Goal: Task Accomplishment & Management: Manage account settings

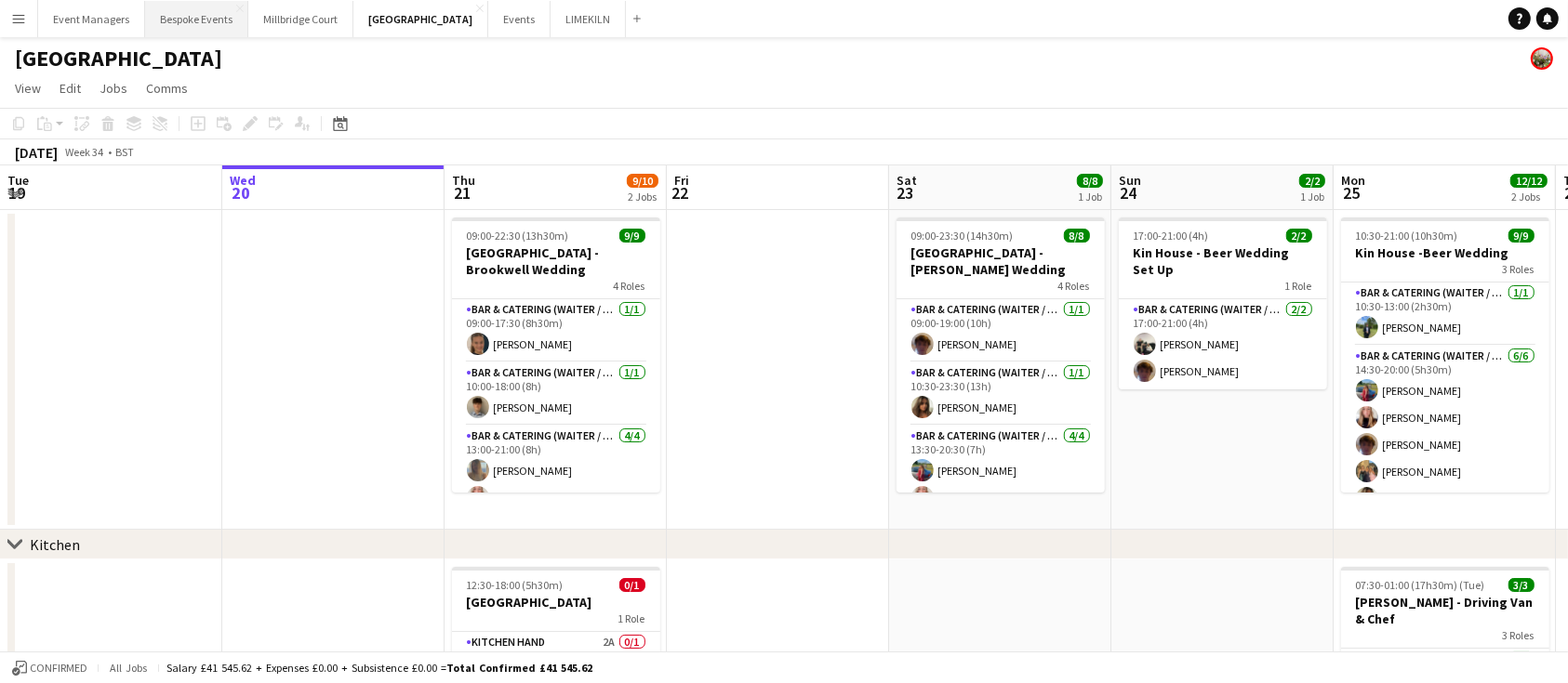
click at [145, 30] on button "Bespoke Events Close" at bounding box center [196, 19] width 103 height 37
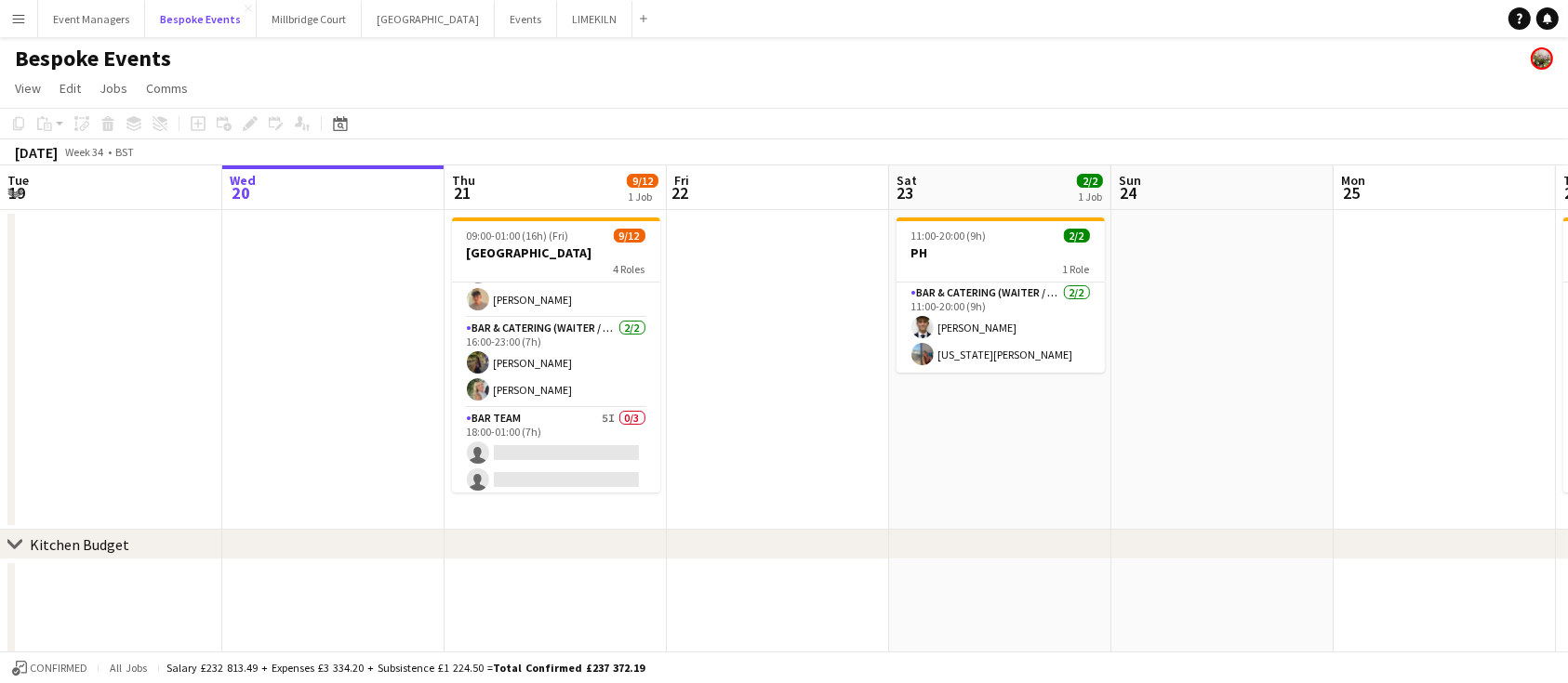
scroll to position [258, 0]
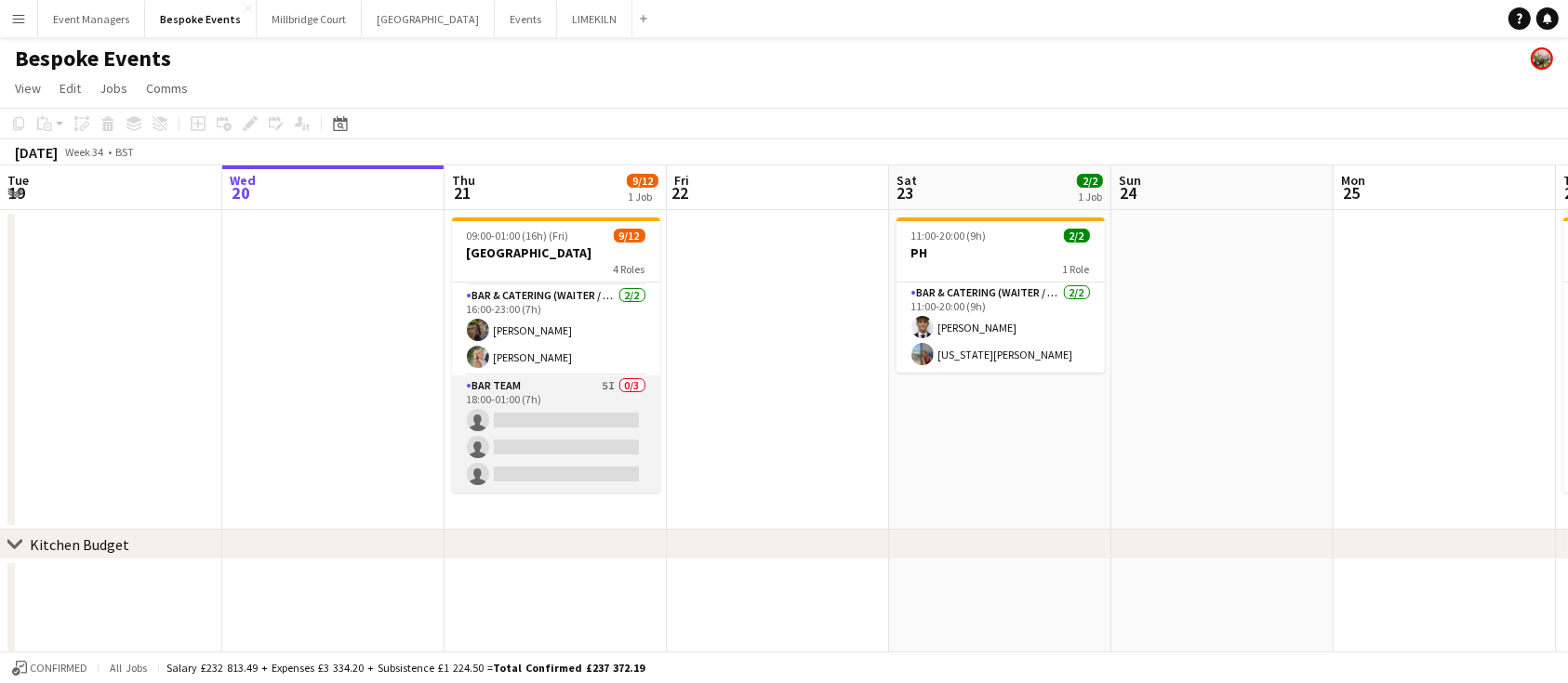
click at [563, 442] on app-card-role "Bar Team 5I 0/3 18:00-01:00 (7h) single-neutral-actions single-neutral-actions …" at bounding box center [557, 434] width 209 height 117
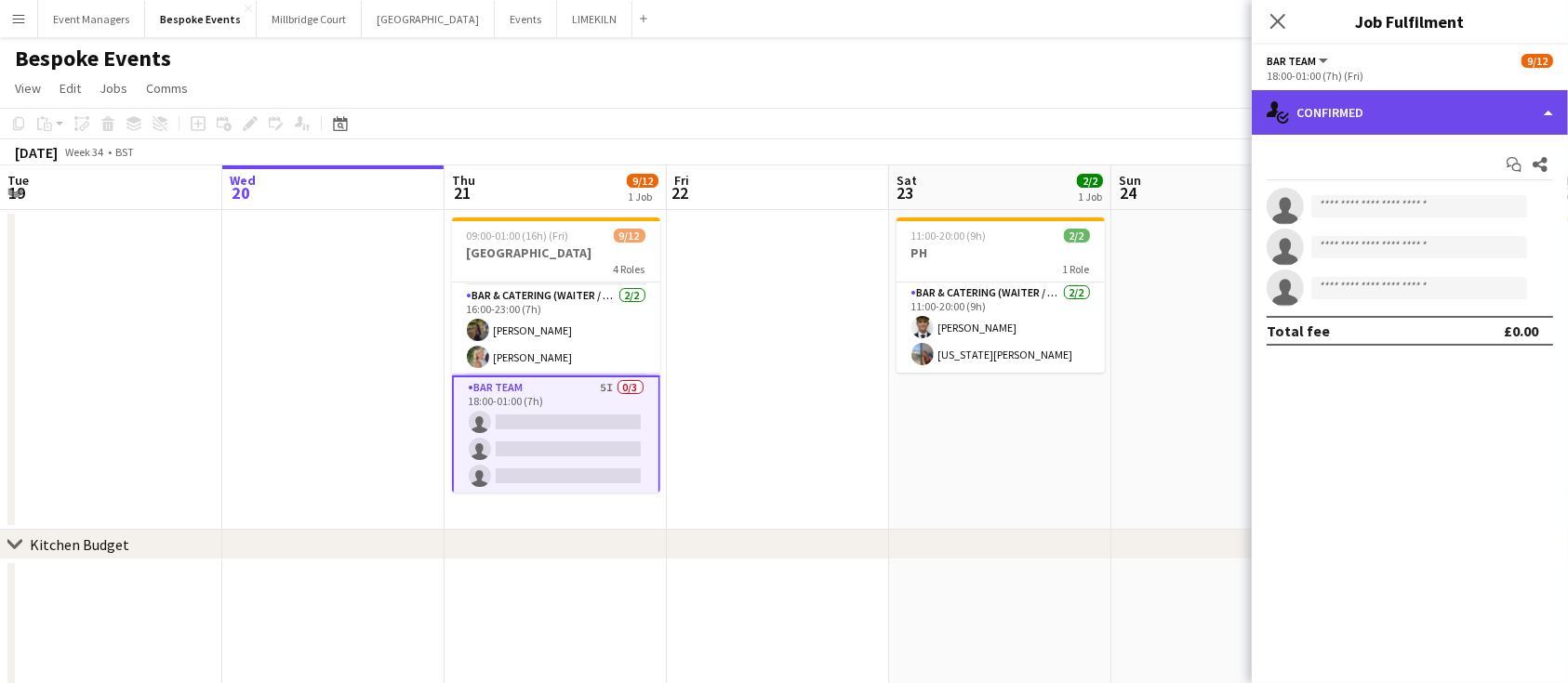
click at [1433, 102] on div "single-neutral-actions-check-2 Confirmed" at bounding box center [1410, 112] width 316 height 44
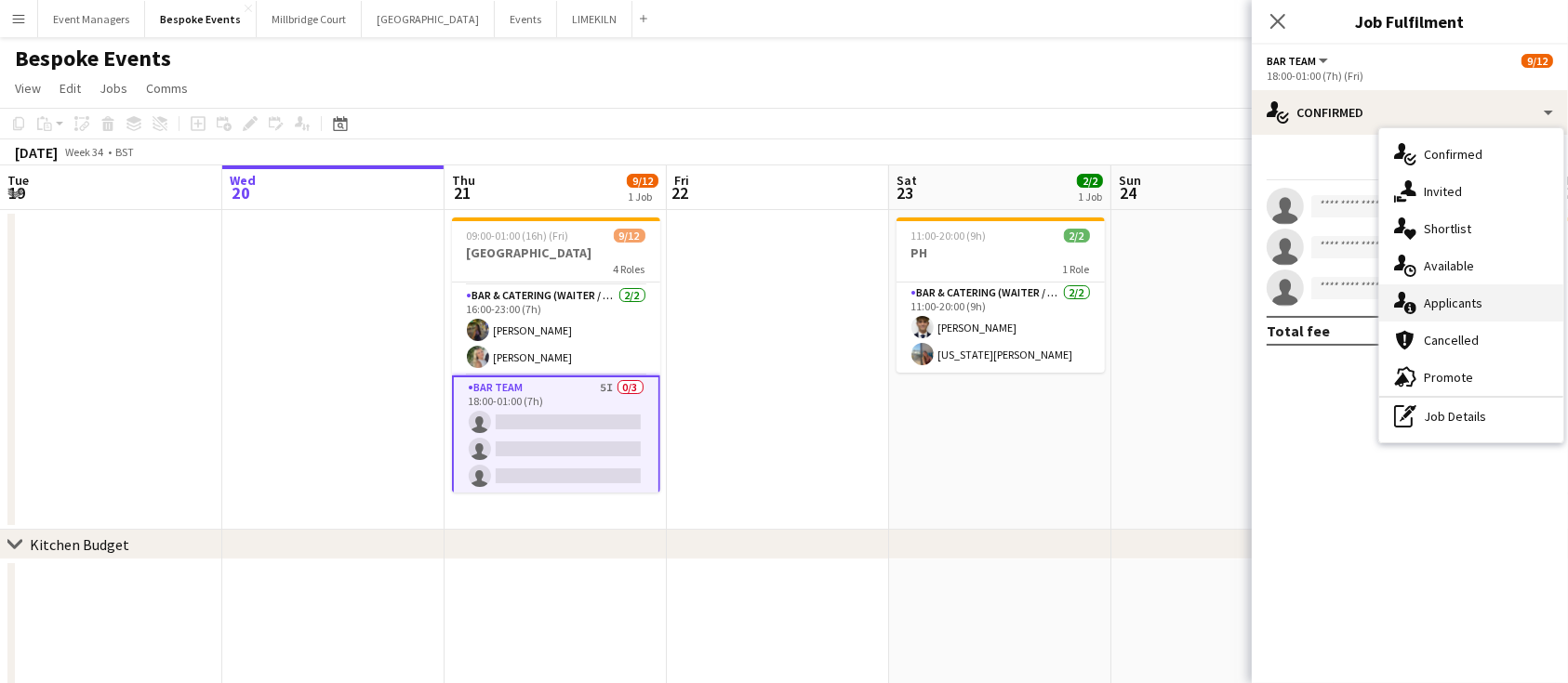
click at [1491, 303] on div "single-neutral-actions-information Applicants" at bounding box center [1471, 303] width 184 height 38
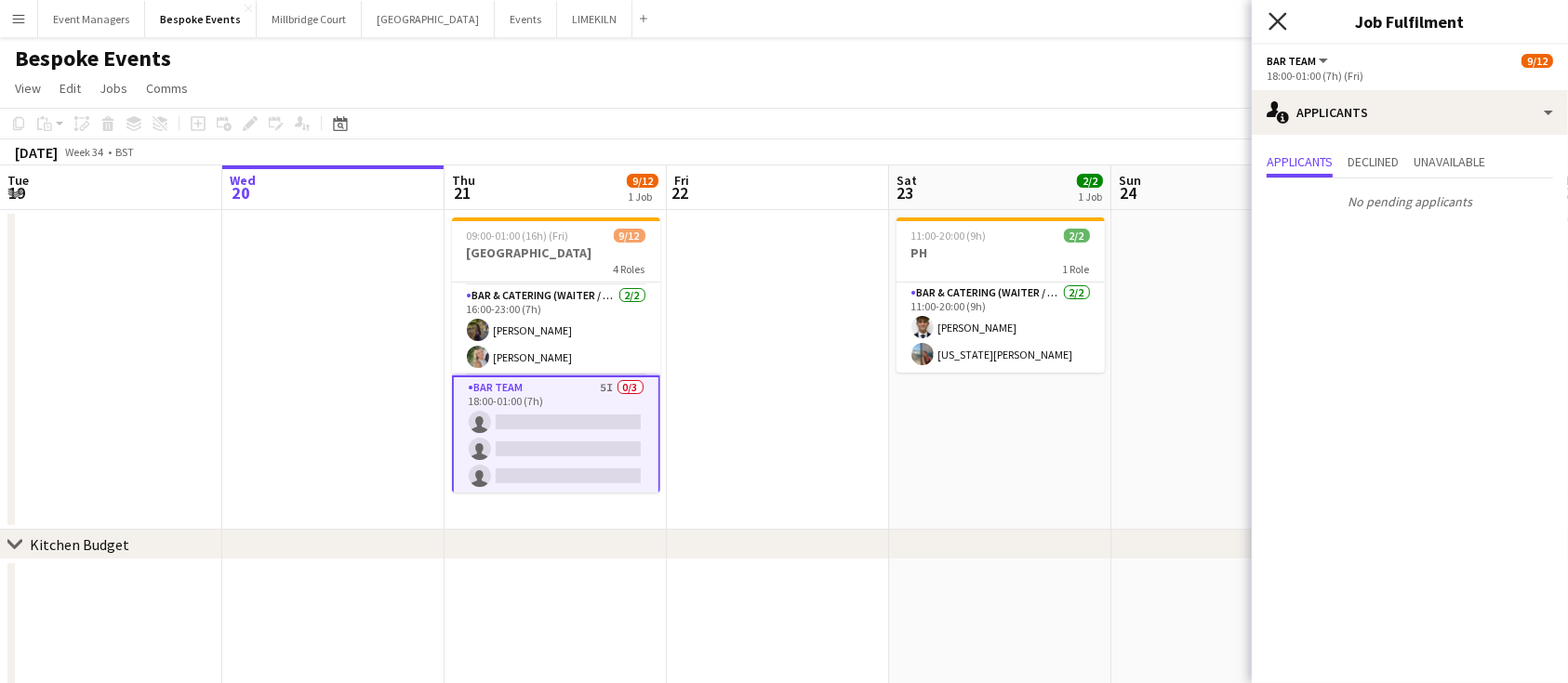
click at [1277, 26] on icon "Close pop-in" at bounding box center [1277, 21] width 18 height 18
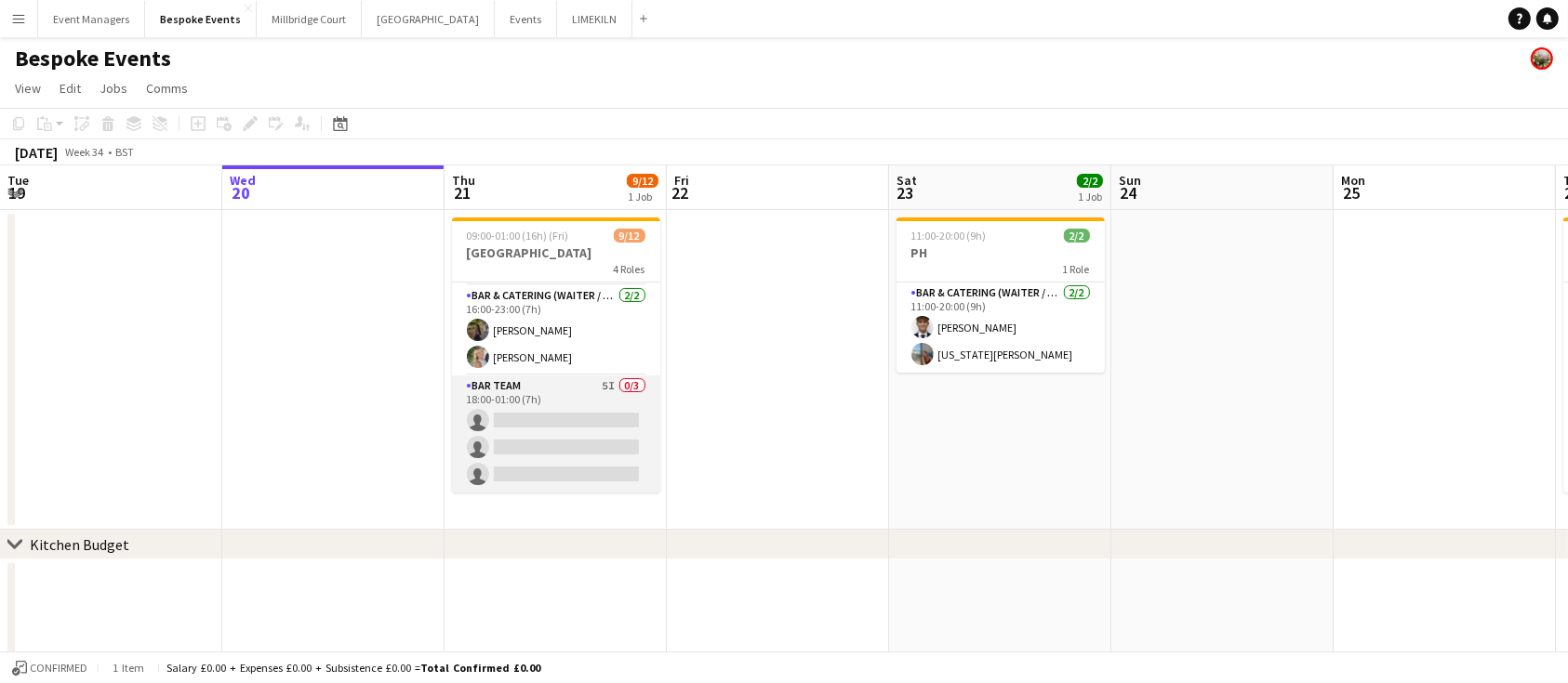
click at [567, 404] on app-card-role "Bar Team 5I 0/3 18:00-01:00 (7h) single-neutral-actions single-neutral-actions …" at bounding box center [557, 434] width 209 height 117
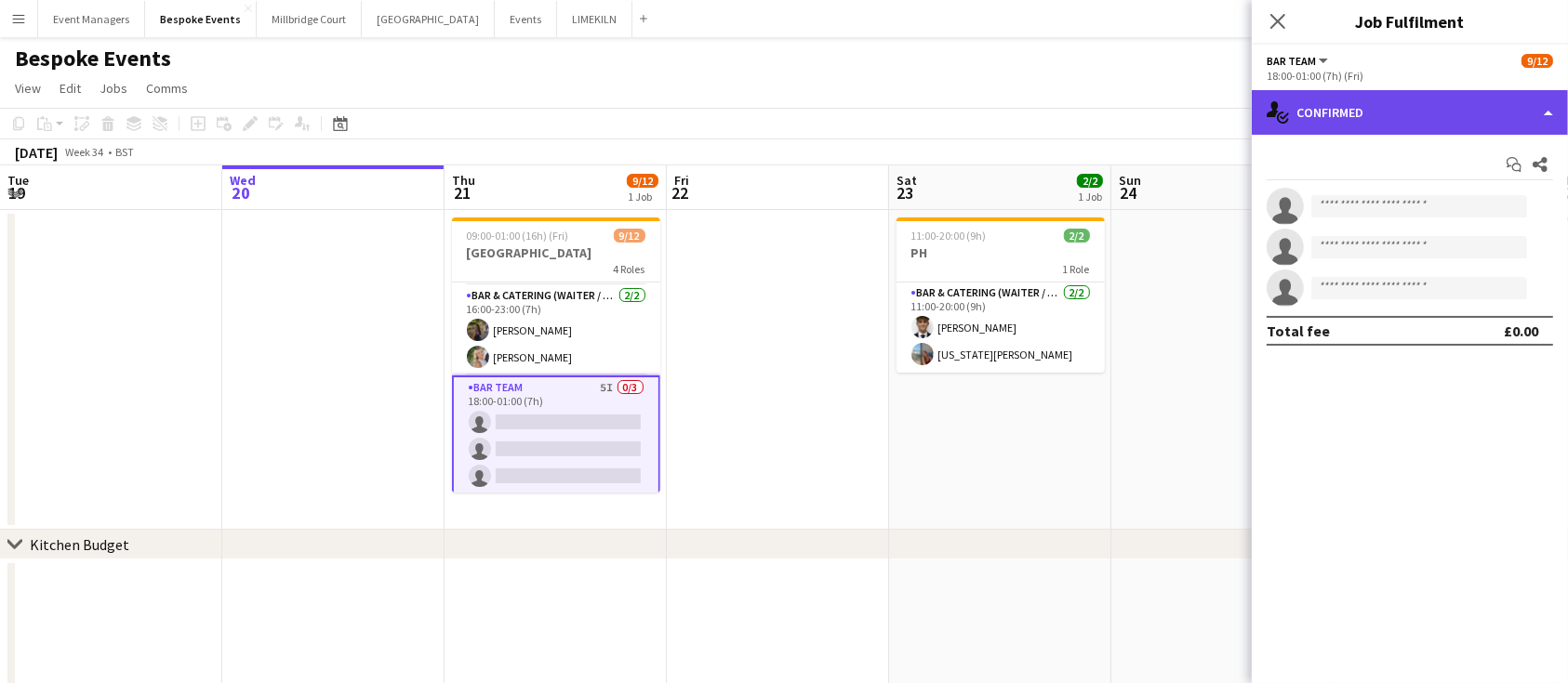
click at [1430, 111] on div "single-neutral-actions-check-2 Confirmed" at bounding box center [1410, 112] width 316 height 44
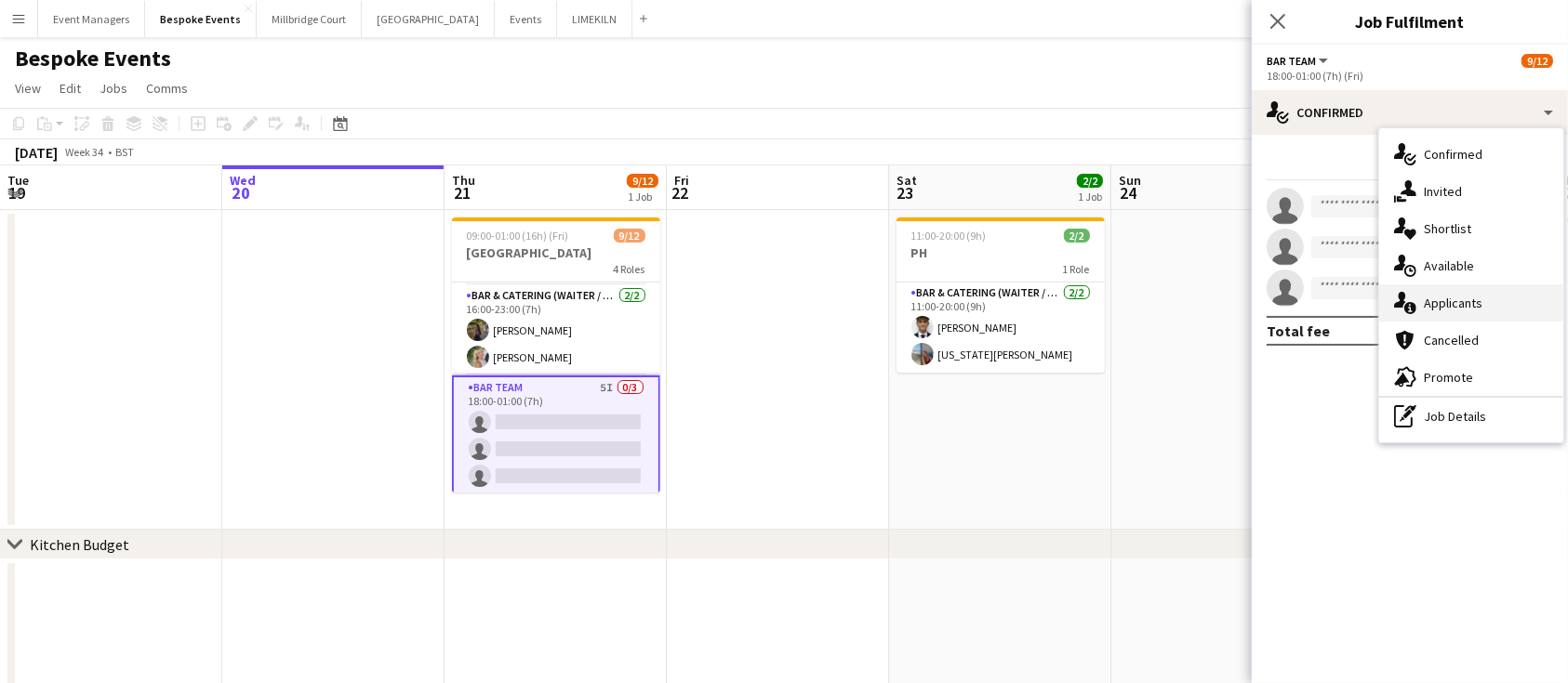
click at [1450, 301] on div "single-neutral-actions-information Applicants" at bounding box center [1471, 303] width 184 height 38
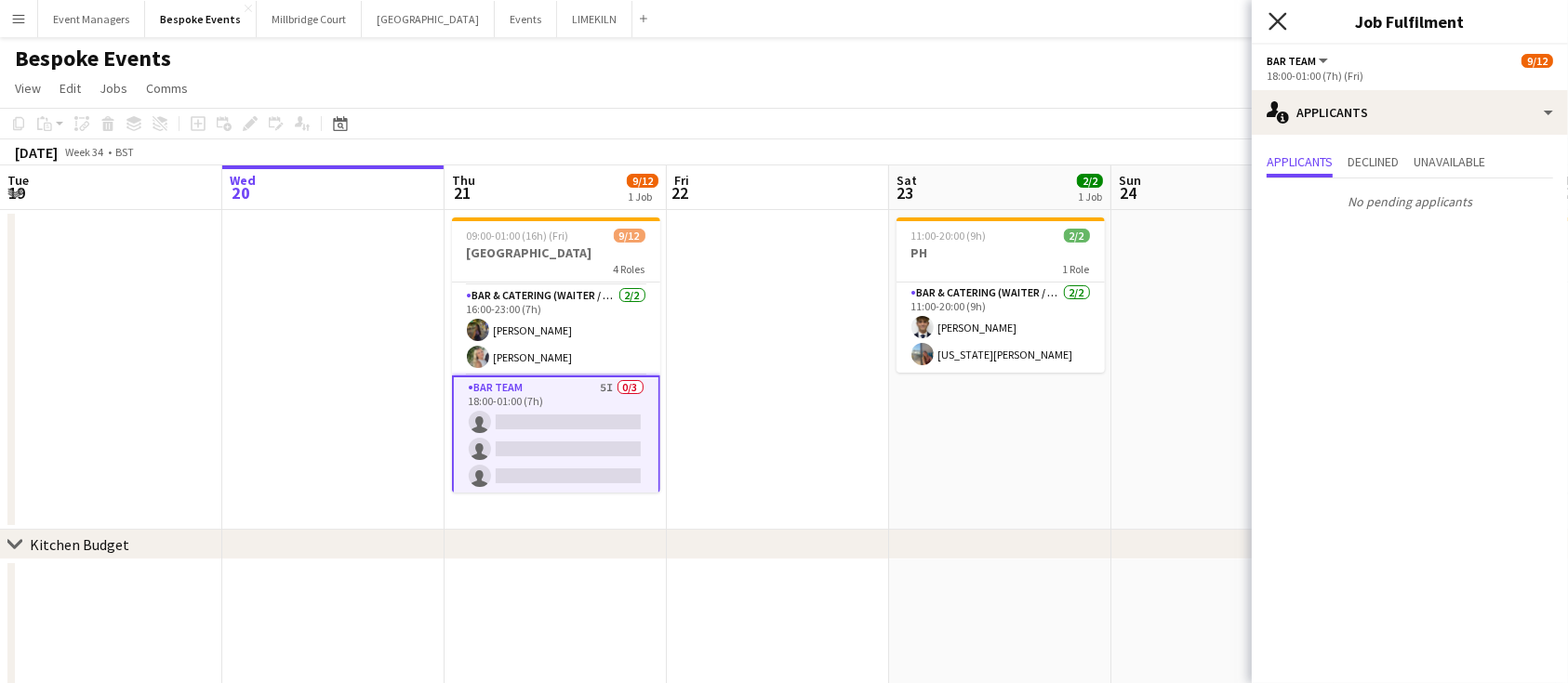
click at [1278, 18] on icon "Close pop-in" at bounding box center [1277, 21] width 18 height 18
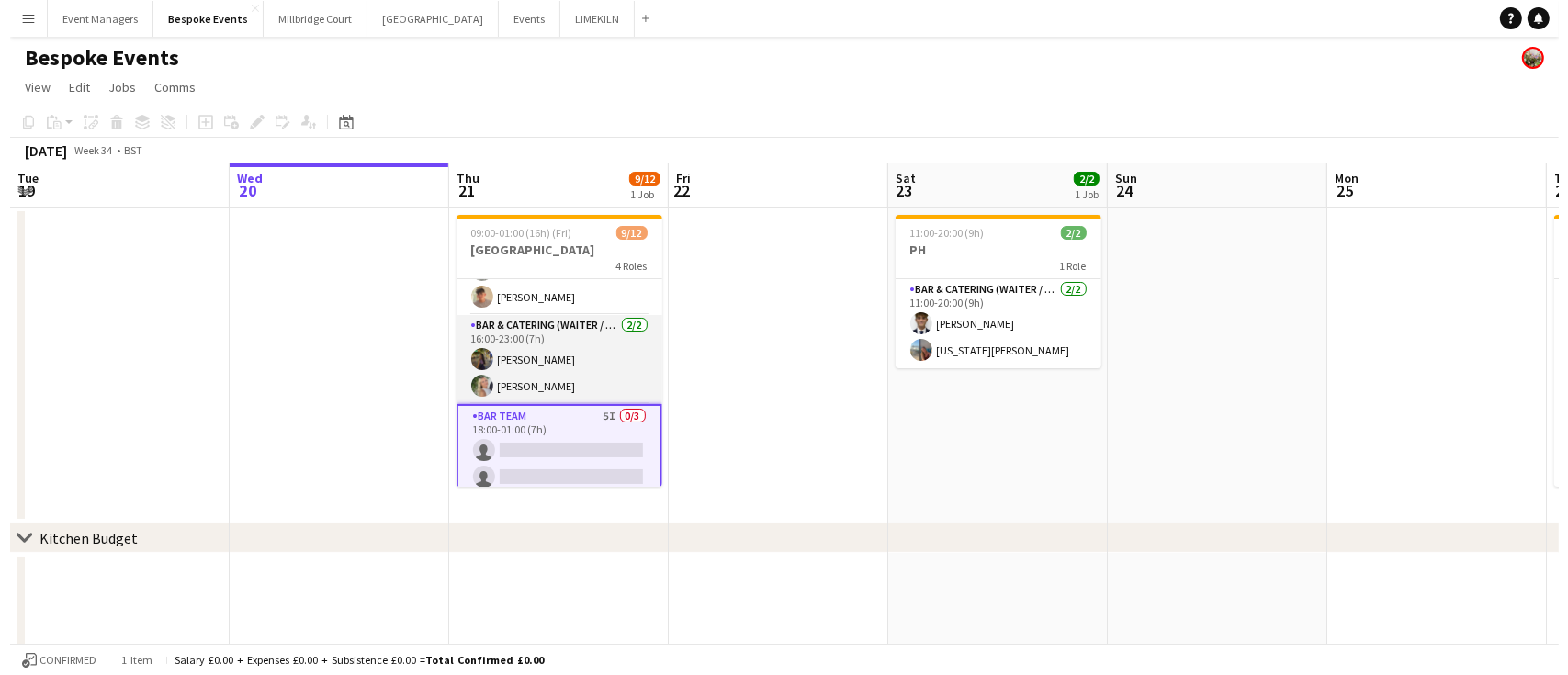
scroll to position [220, 0]
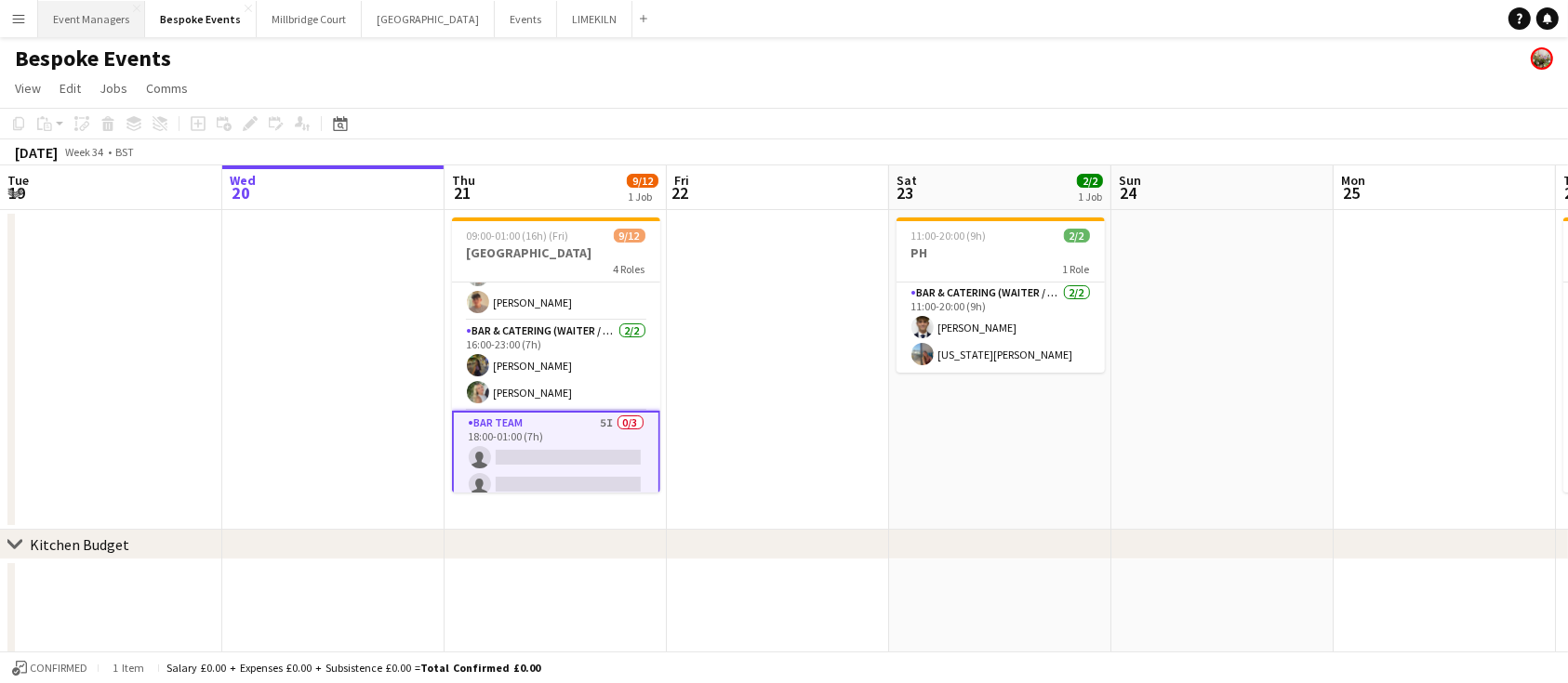
click at [104, 13] on button "Event Managers Close" at bounding box center [92, 19] width 107 height 37
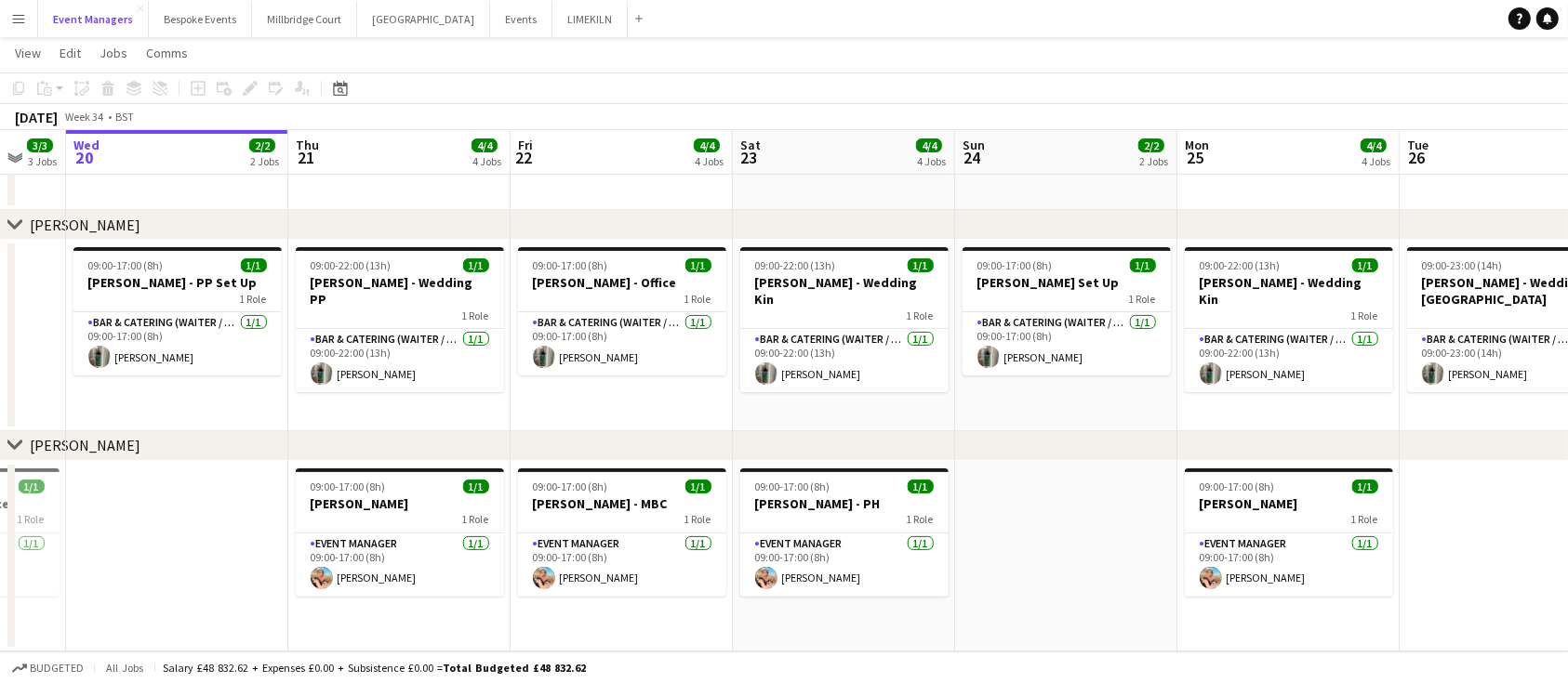
scroll to position [0, 824]
click at [490, 22] on button "Events Close" at bounding box center [521, 19] width 62 height 37
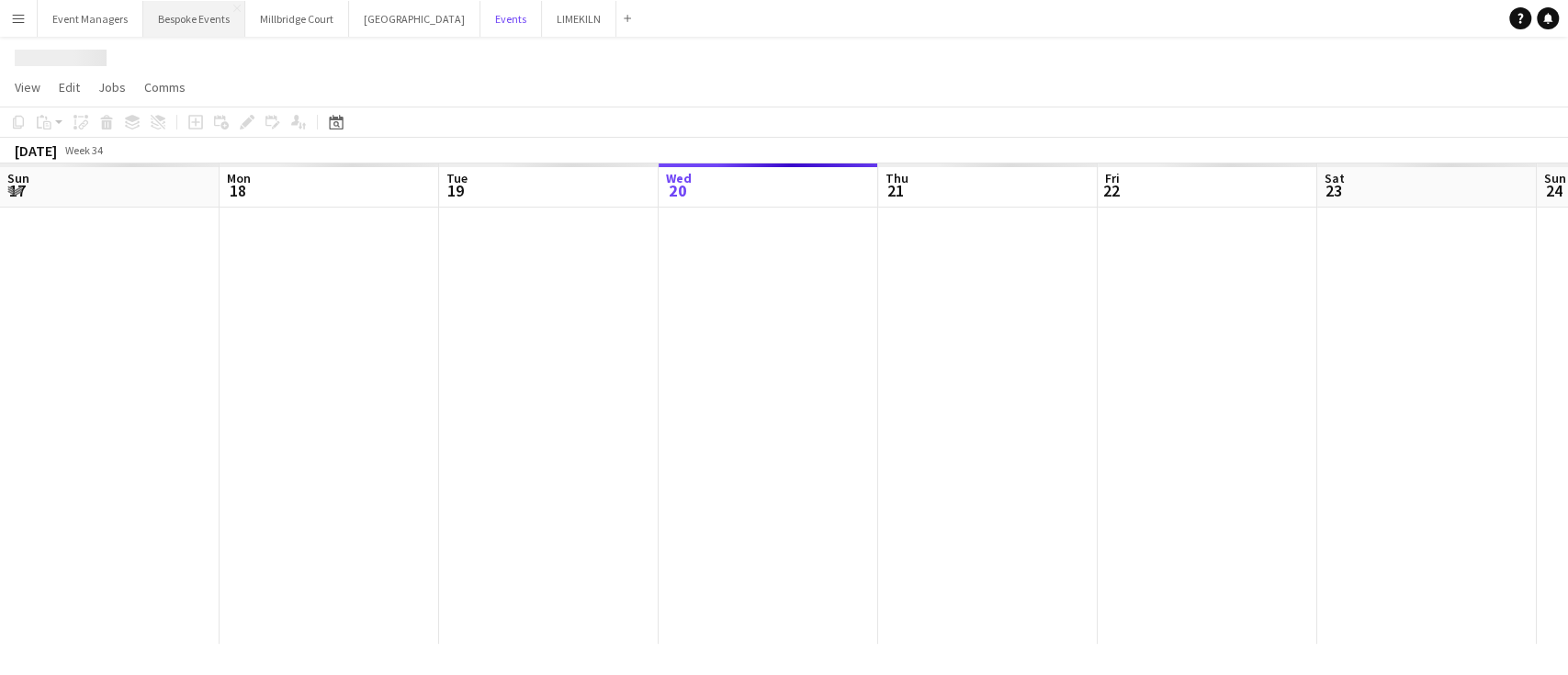
scroll to position [0, 439]
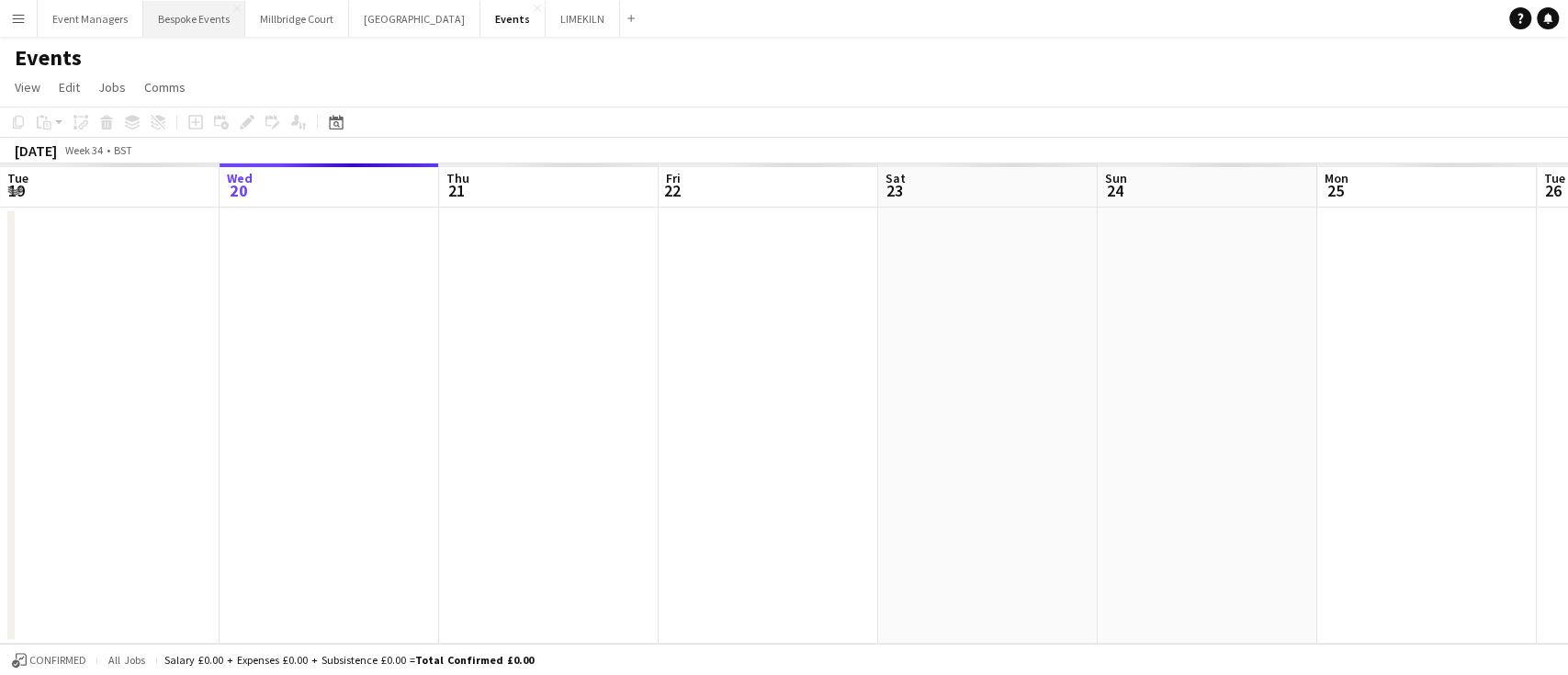
click at [159, 26] on button "Bespoke Events Close" at bounding box center [194, 19] width 102 height 36
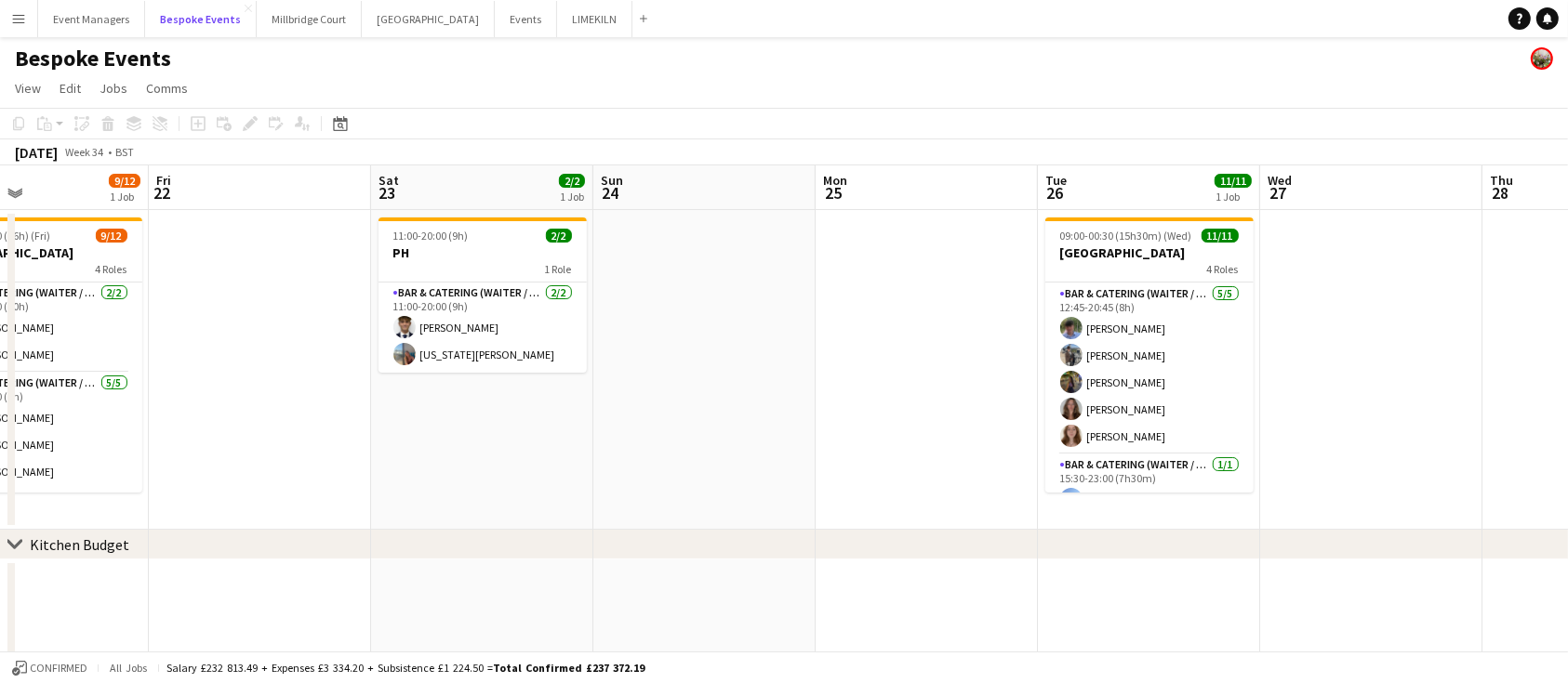
scroll to position [230, 0]
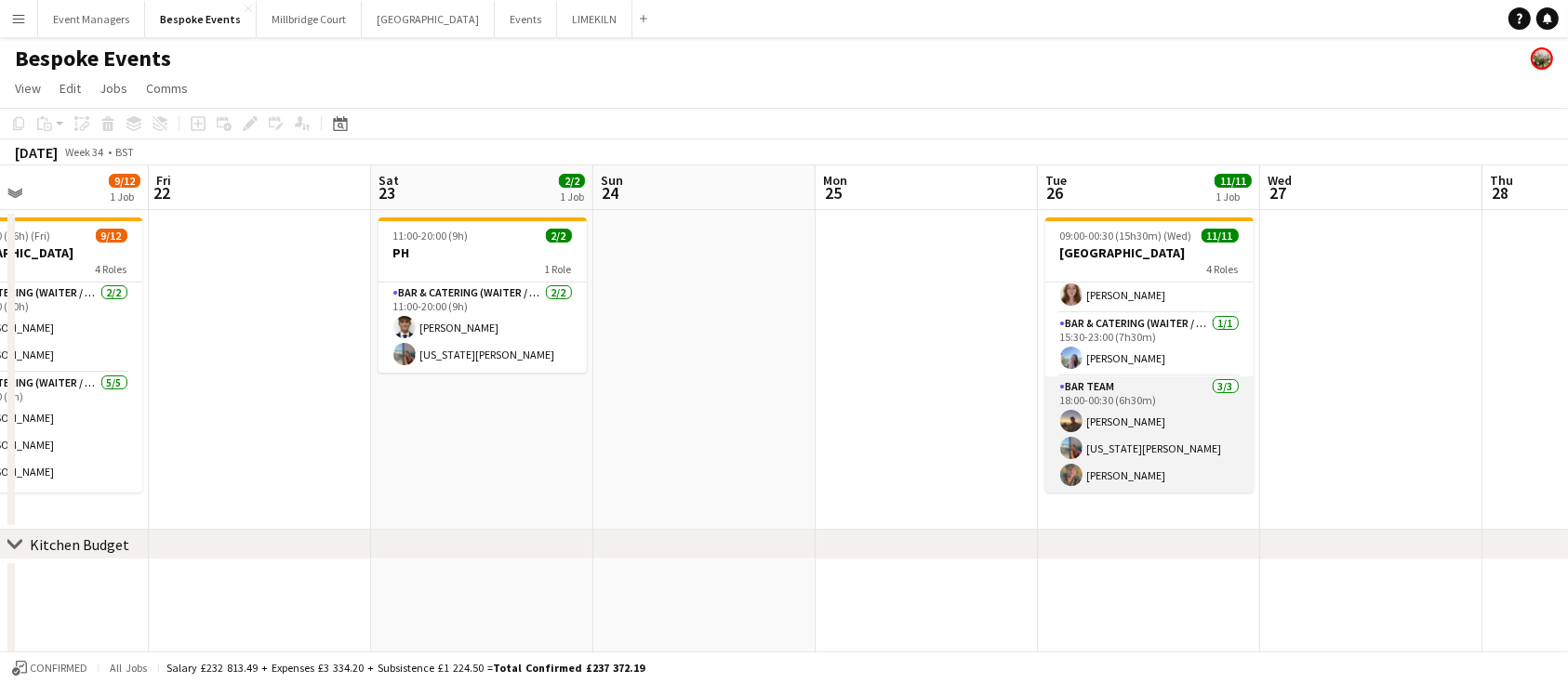
click at [1115, 443] on app-card-role "Bar Team [DATE] 18:00-00:30 (6h30m) [PERSON_NAME] [US_STATE][PERSON_NAME] [PERS…" at bounding box center [1150, 435] width 209 height 117
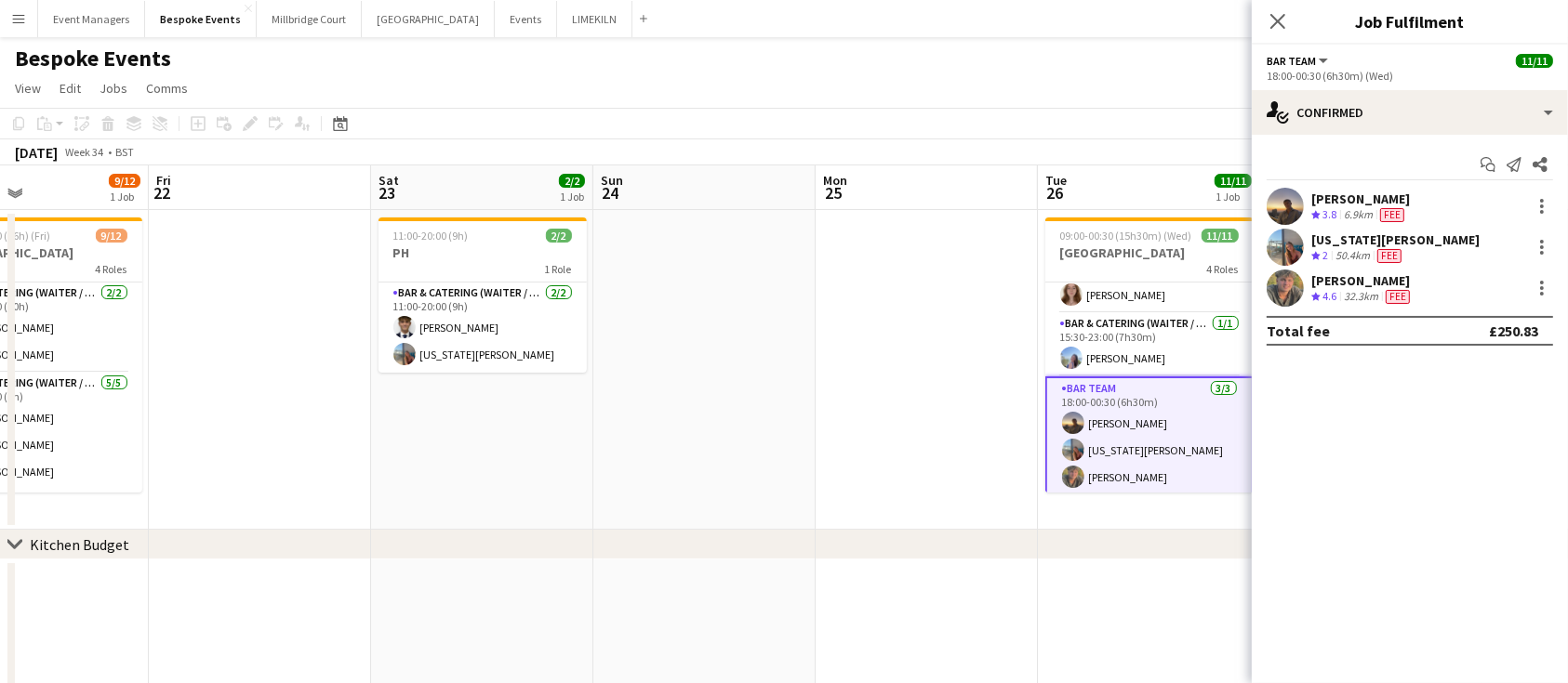
click at [1282, 288] on app-user-avatar at bounding box center [1285, 288] width 38 height 38
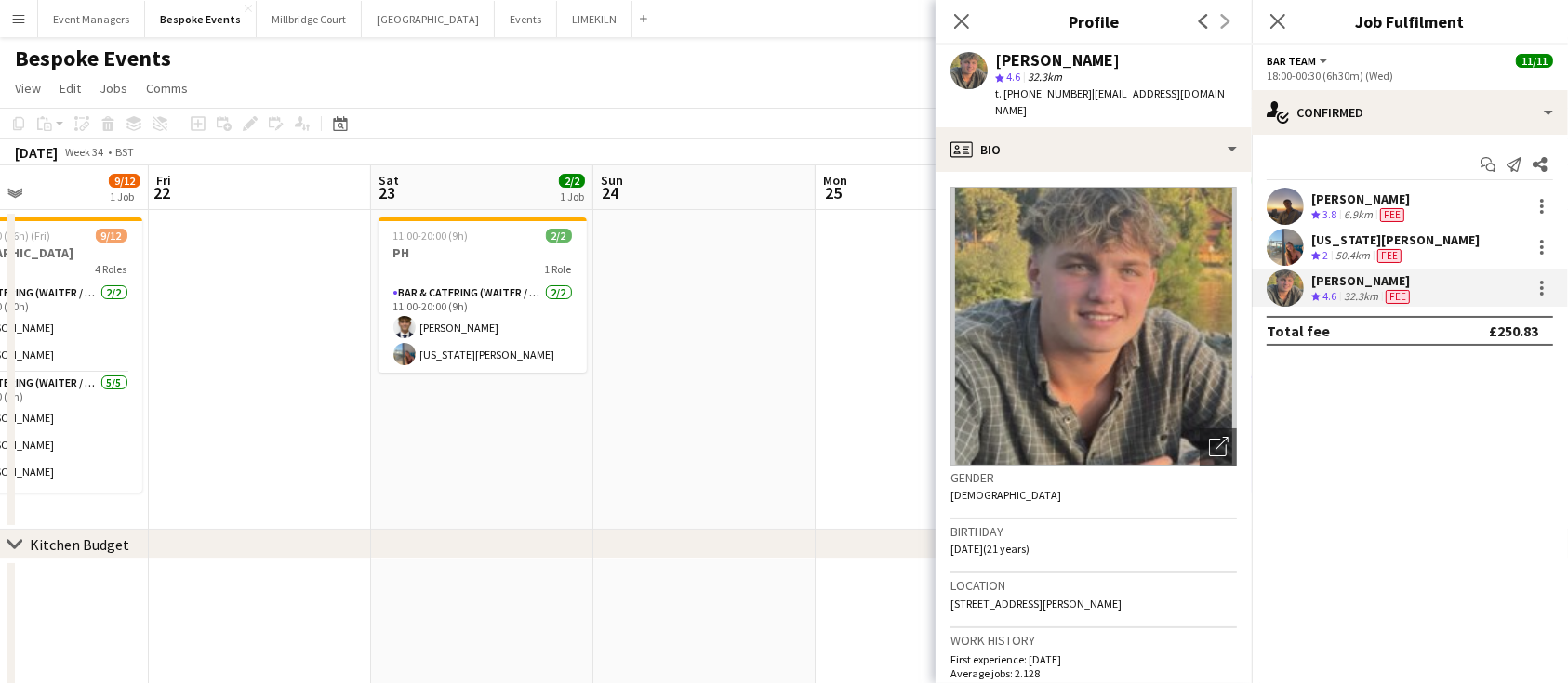
click at [1278, 247] on app-user-avatar at bounding box center [1285, 247] width 38 height 38
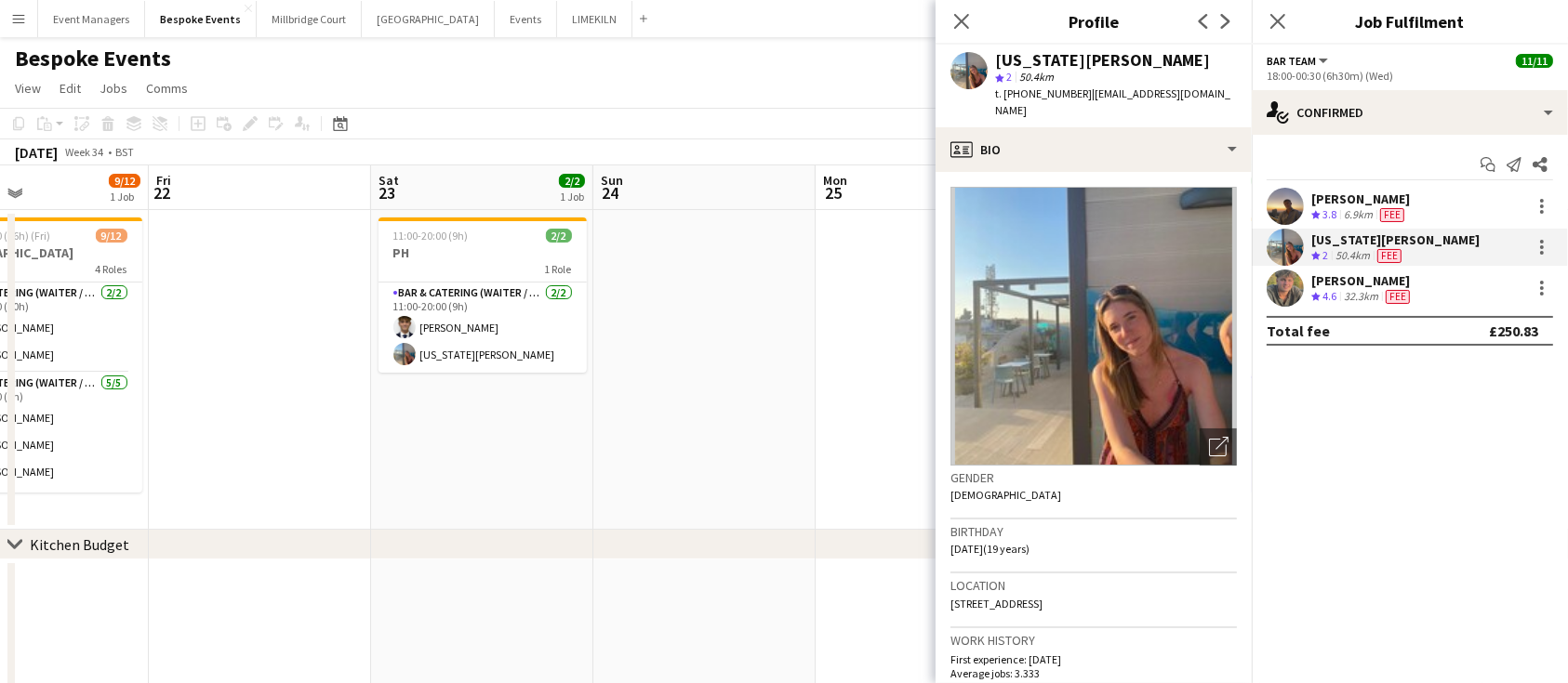
click at [1280, 210] on app-user-avatar at bounding box center [1285, 207] width 38 height 38
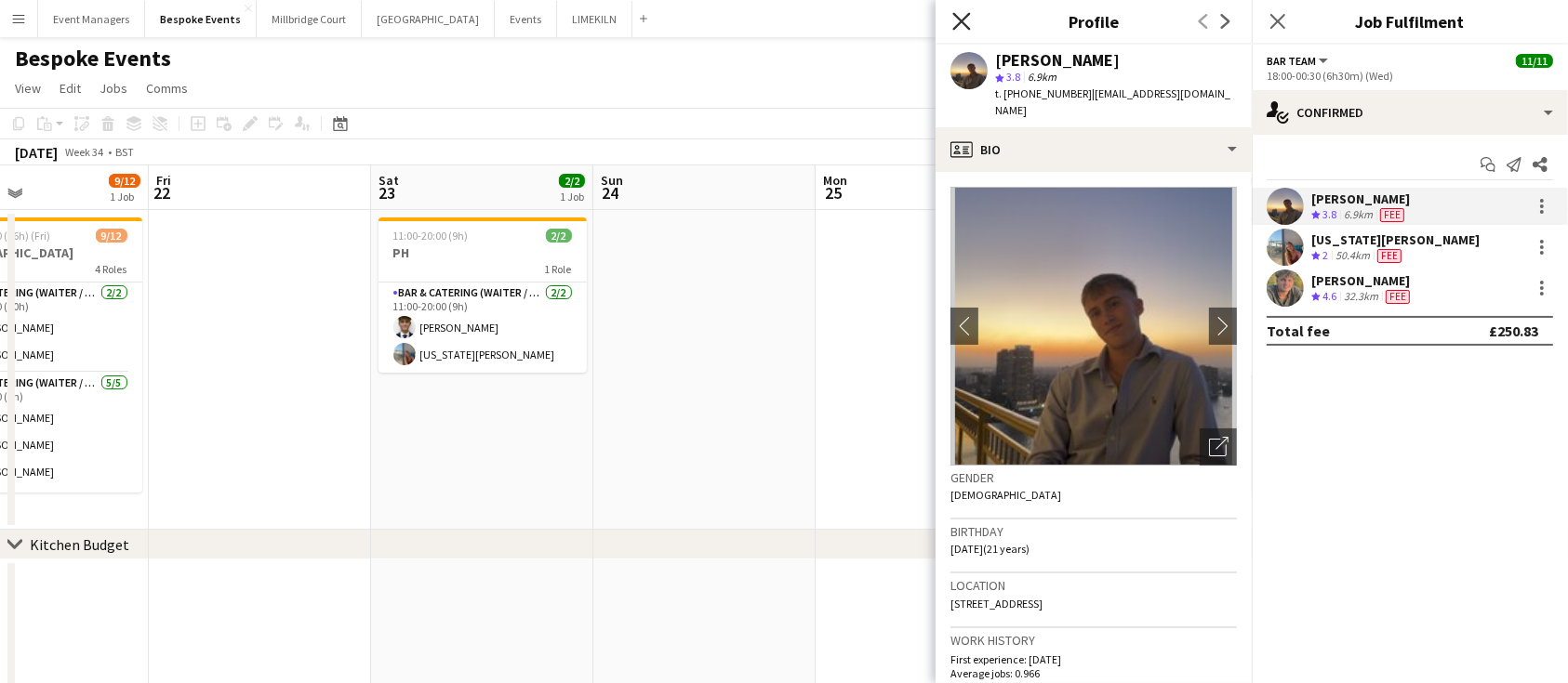
click at [966, 18] on icon at bounding box center [961, 21] width 18 height 18
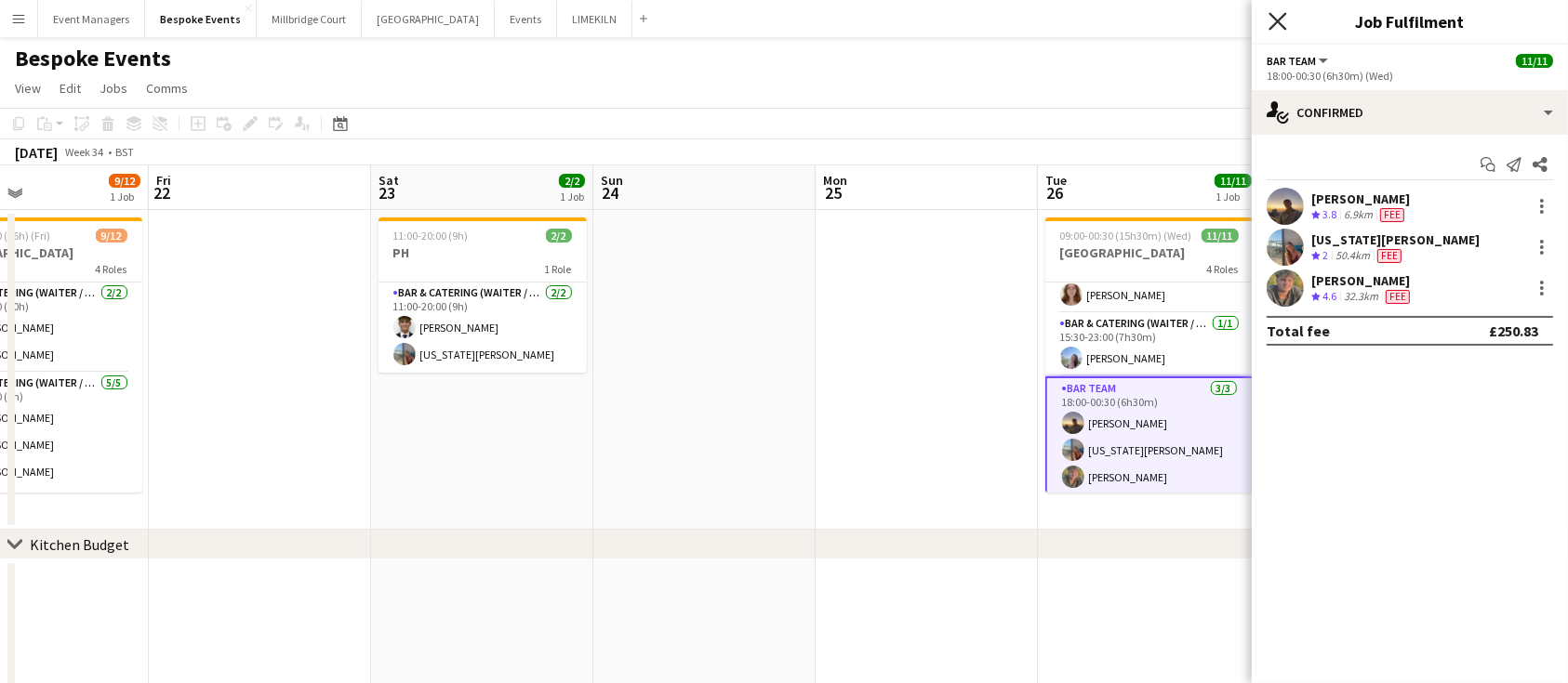
click at [1278, 18] on icon "Close pop-in" at bounding box center [1277, 21] width 18 height 18
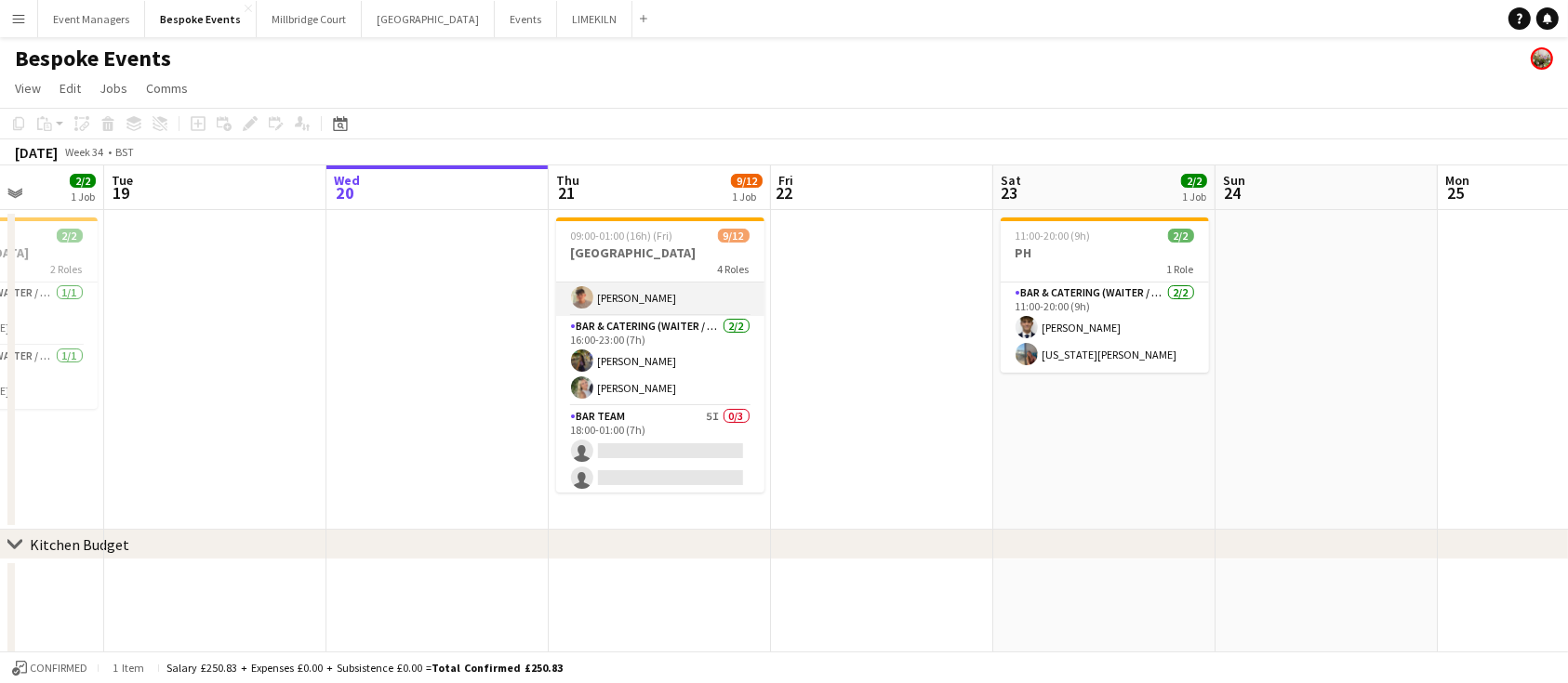
scroll to position [258, 0]
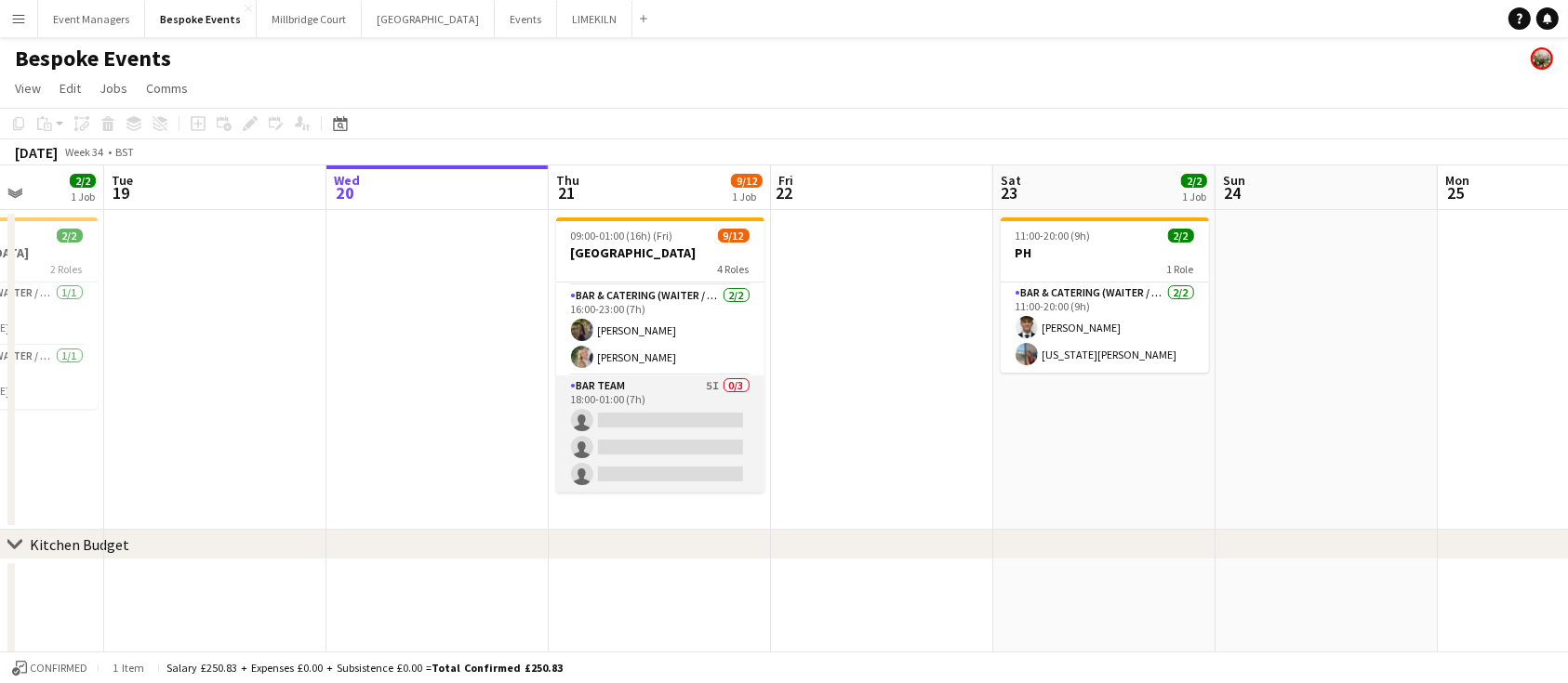
click at [682, 463] on app-card-role "Bar Team 5I 0/3 18:00-01:00 (7h) single-neutral-actions single-neutral-actions …" at bounding box center [661, 434] width 209 height 117
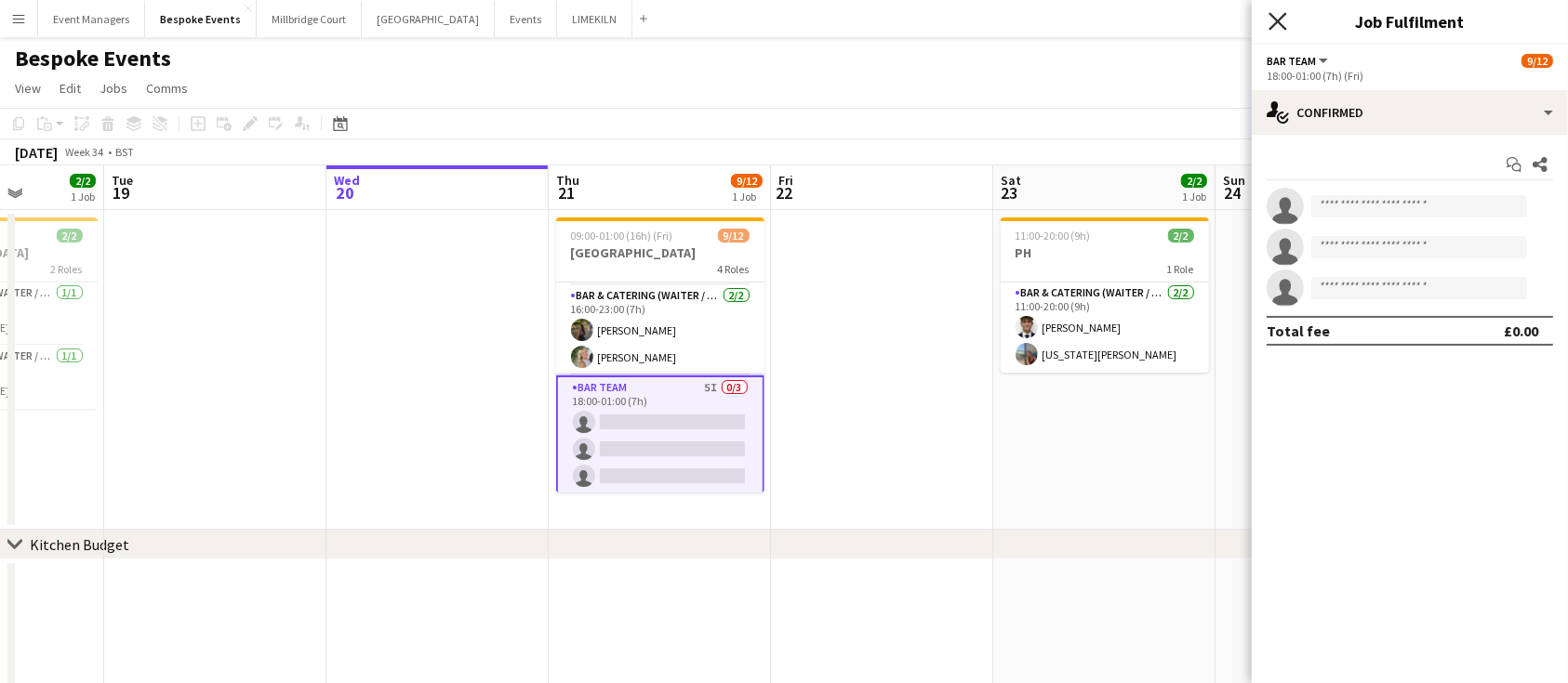
click at [1278, 25] on icon "Close pop-in" at bounding box center [1277, 21] width 18 height 18
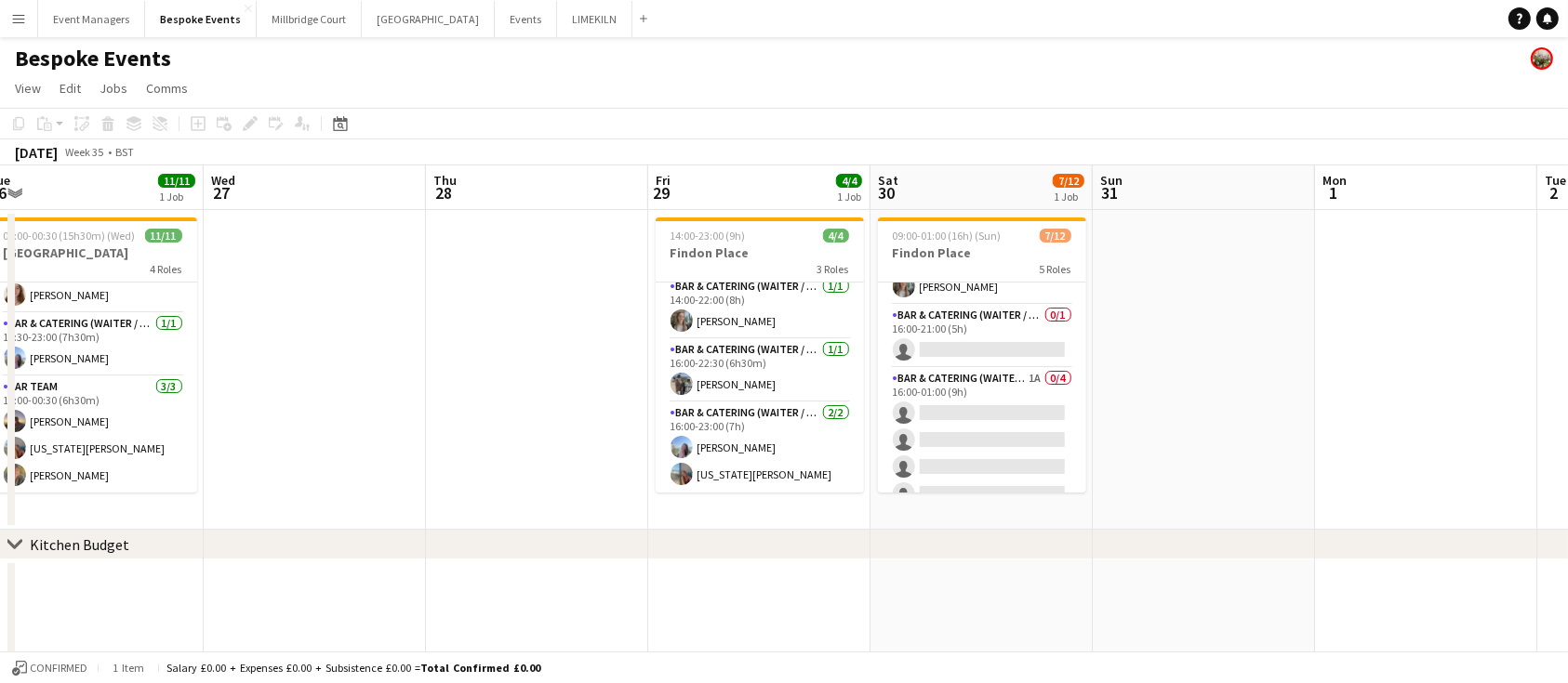
scroll to position [277, 0]
click at [976, 412] on app-card-role "Bar & Catering (Waiter / waitress) 1A 0/4 16:00-01:00 (9h) single-neutral-actio…" at bounding box center [982, 438] width 209 height 144
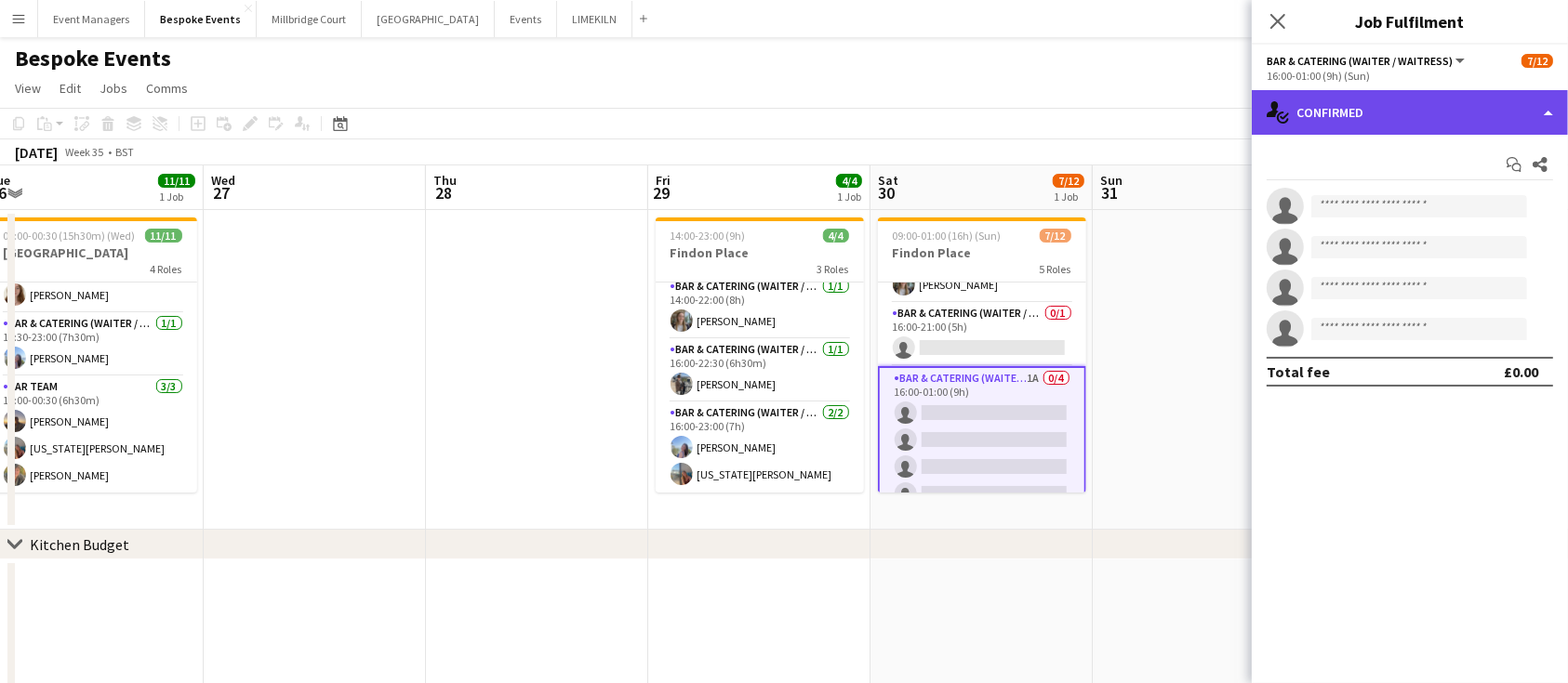
click at [1355, 106] on div "single-neutral-actions-check-2 Confirmed" at bounding box center [1410, 112] width 316 height 44
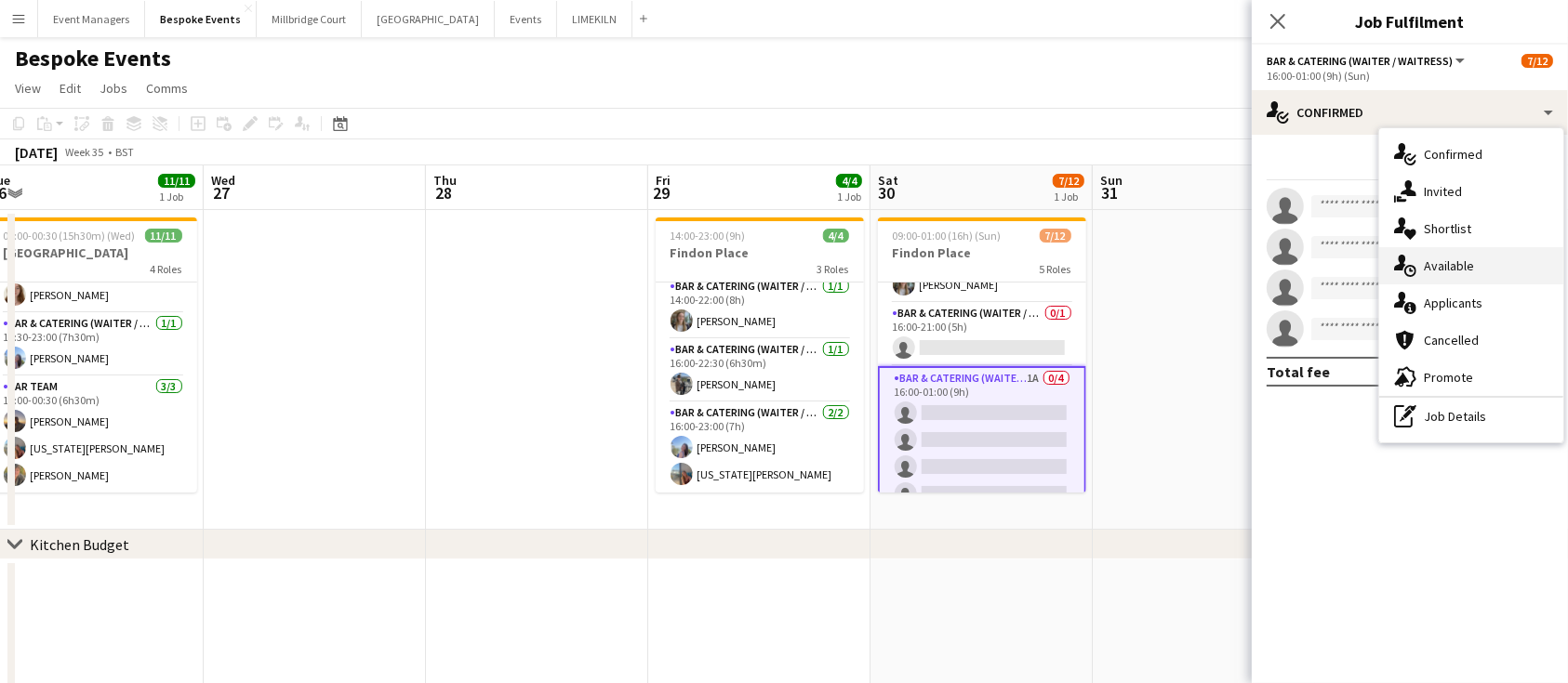
click at [1457, 263] on div "single-neutral-actions-upload Available" at bounding box center [1471, 266] width 184 height 38
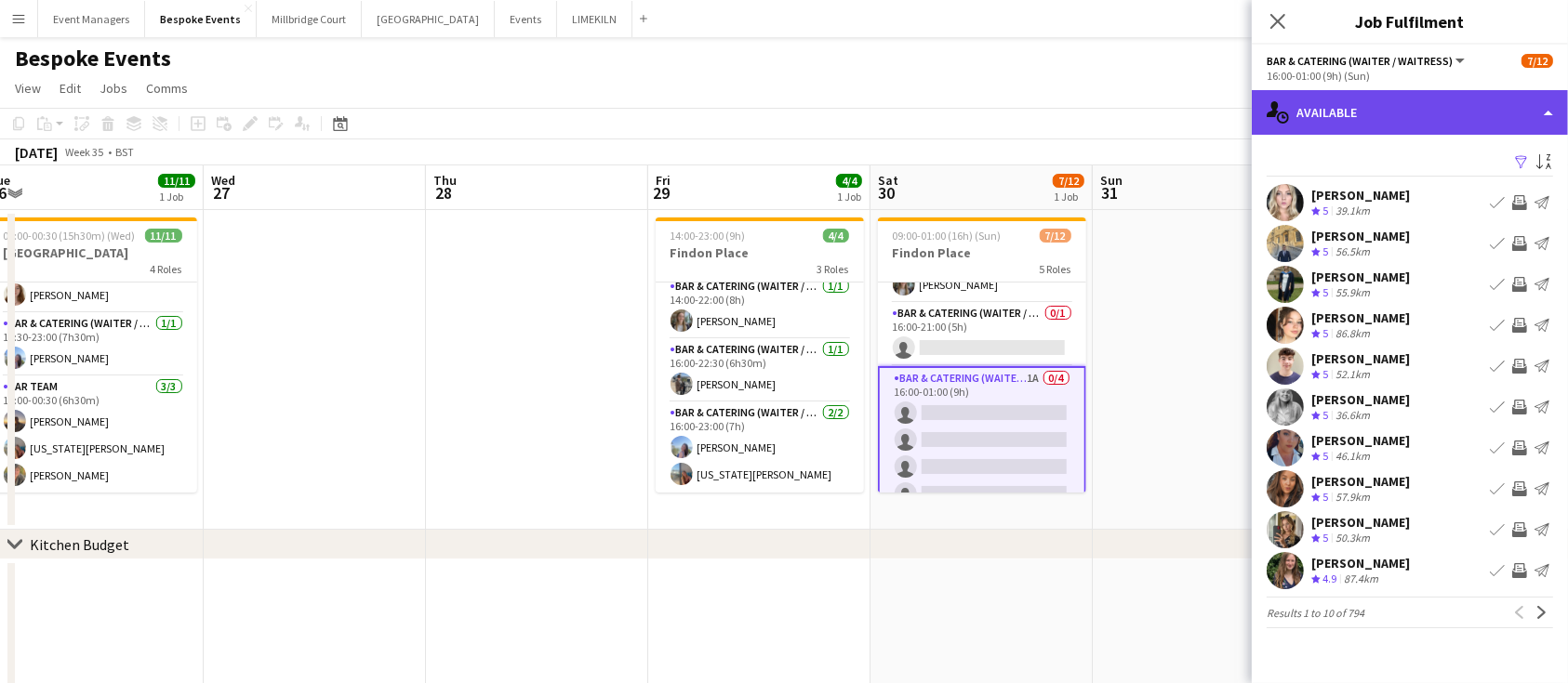
click at [1368, 92] on div "single-neutral-actions-upload Available" at bounding box center [1410, 112] width 316 height 44
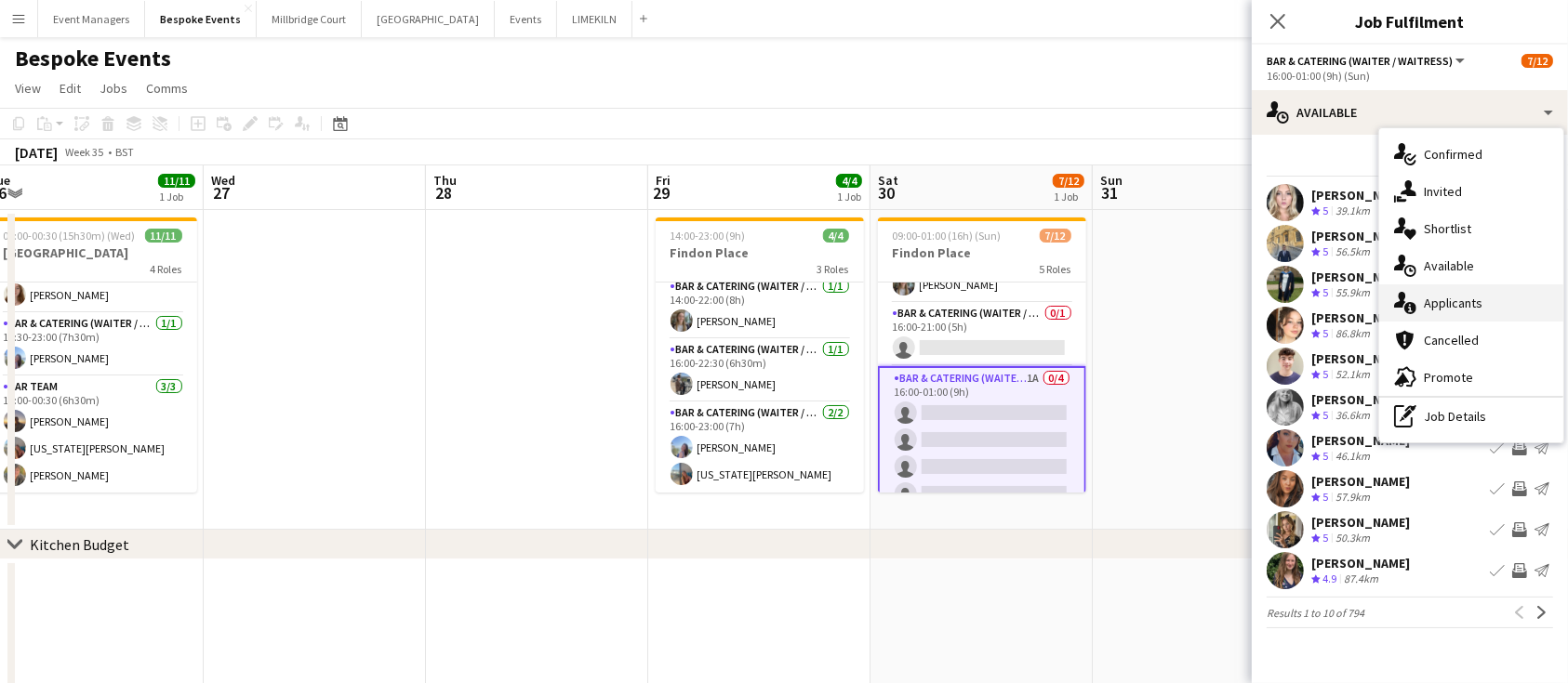
click at [1480, 314] on div "single-neutral-actions-information Applicants" at bounding box center [1471, 303] width 184 height 38
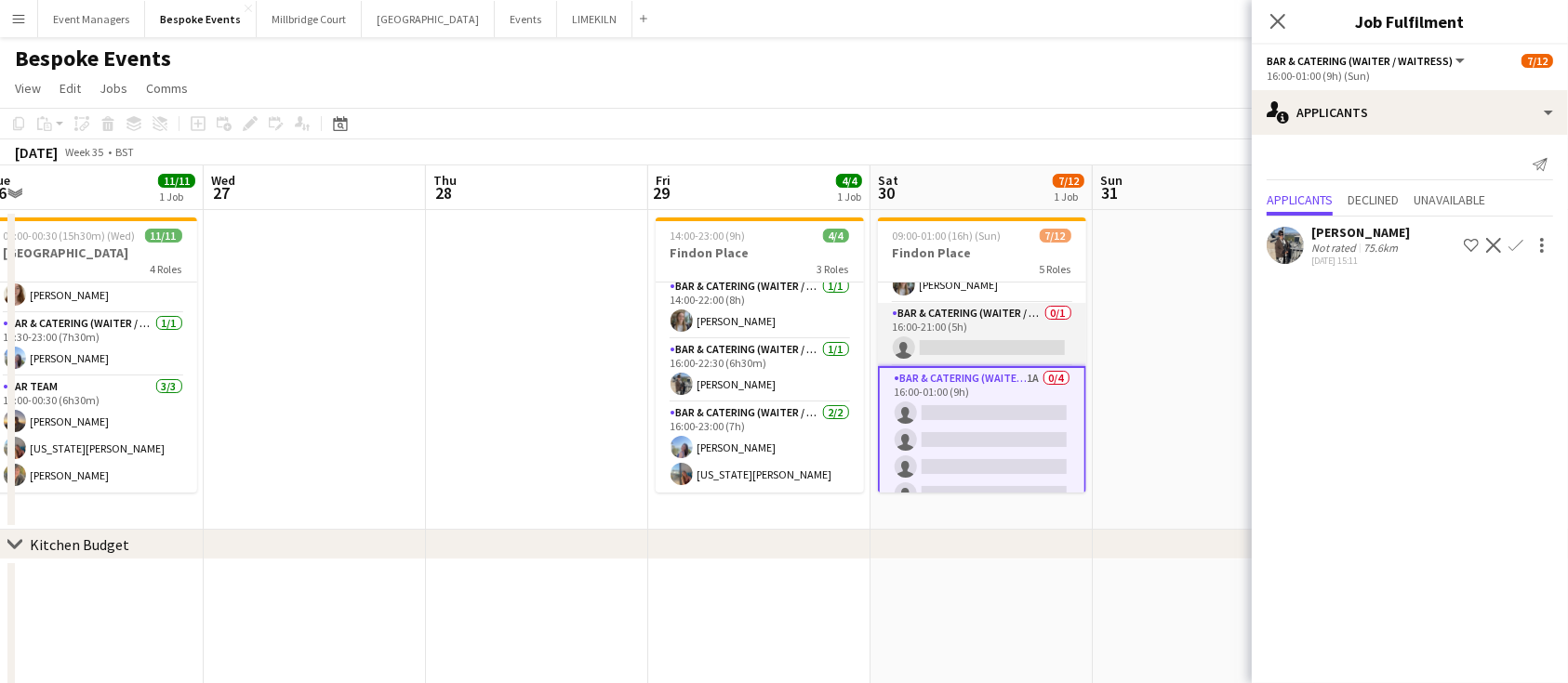
click at [925, 335] on app-card-role "Bar & Catering (Waiter / waitress) 0/1 16:00-21:00 (5h) single-neutral-actions" at bounding box center [982, 334] width 209 height 63
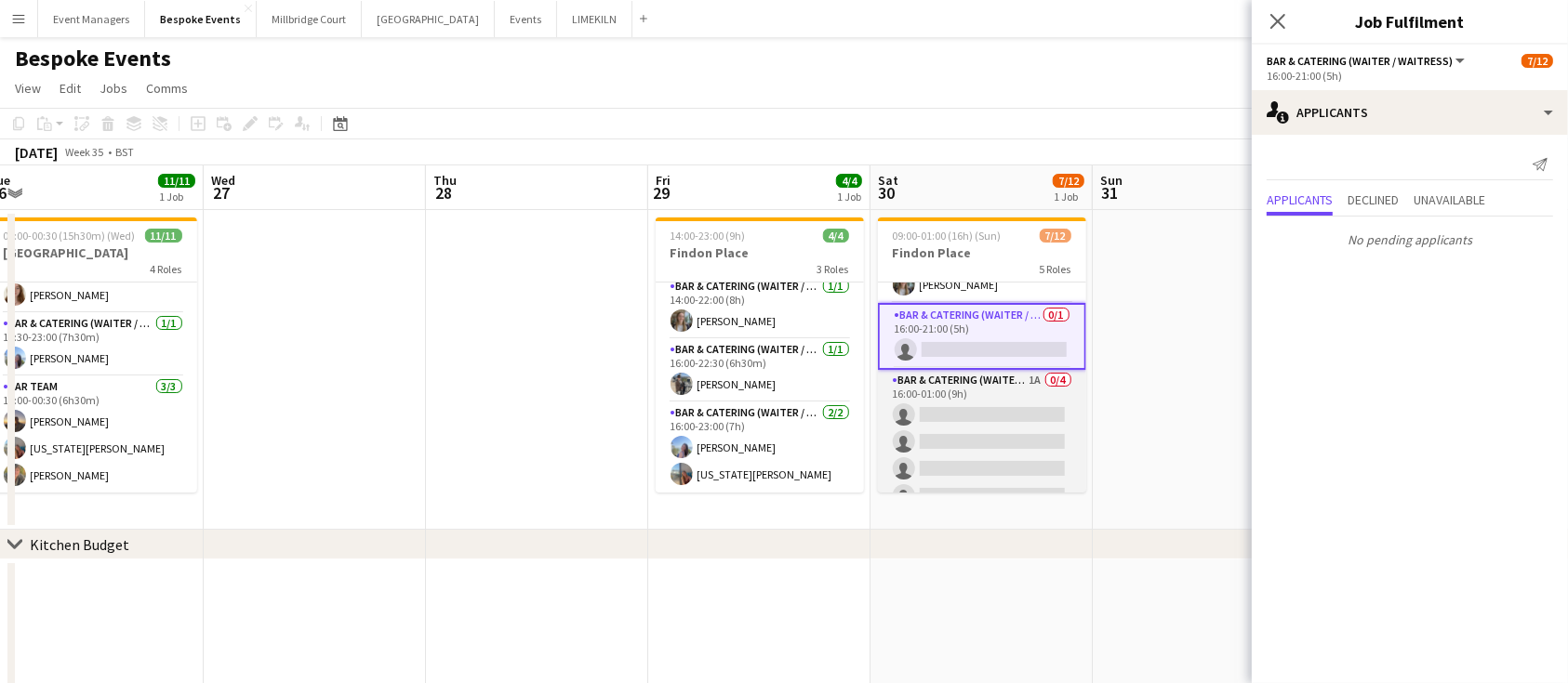
click at [979, 408] on app-card-role "Bar & Catering (Waiter / waitress) 1A 0/4 16:00-01:00 (9h) single-neutral-actio…" at bounding box center [982, 442] width 209 height 144
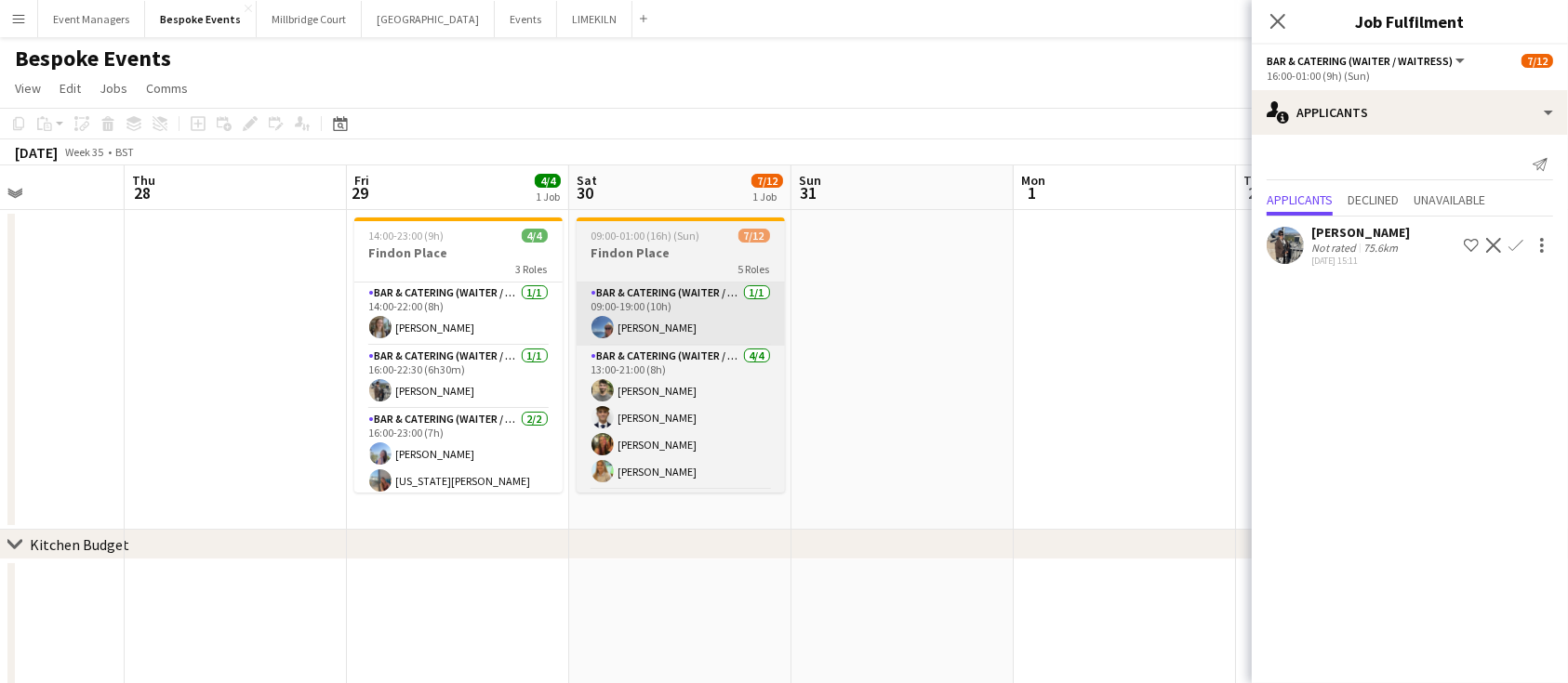
scroll to position [0, 517]
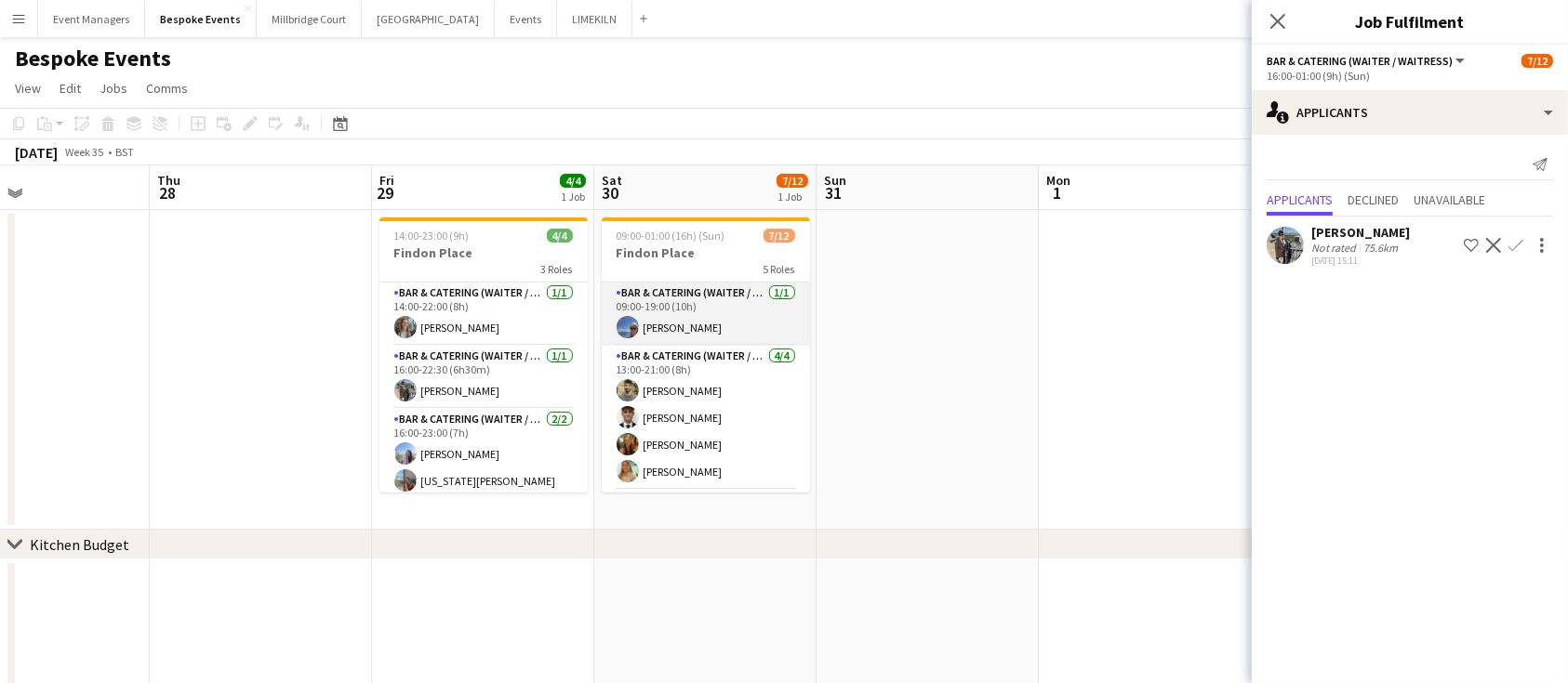
click at [695, 326] on app-card-role "Bar & Catering (Waiter / waitress) [DATE] 09:00-19:00 (10h) [PERSON_NAME]" at bounding box center [706, 314] width 209 height 63
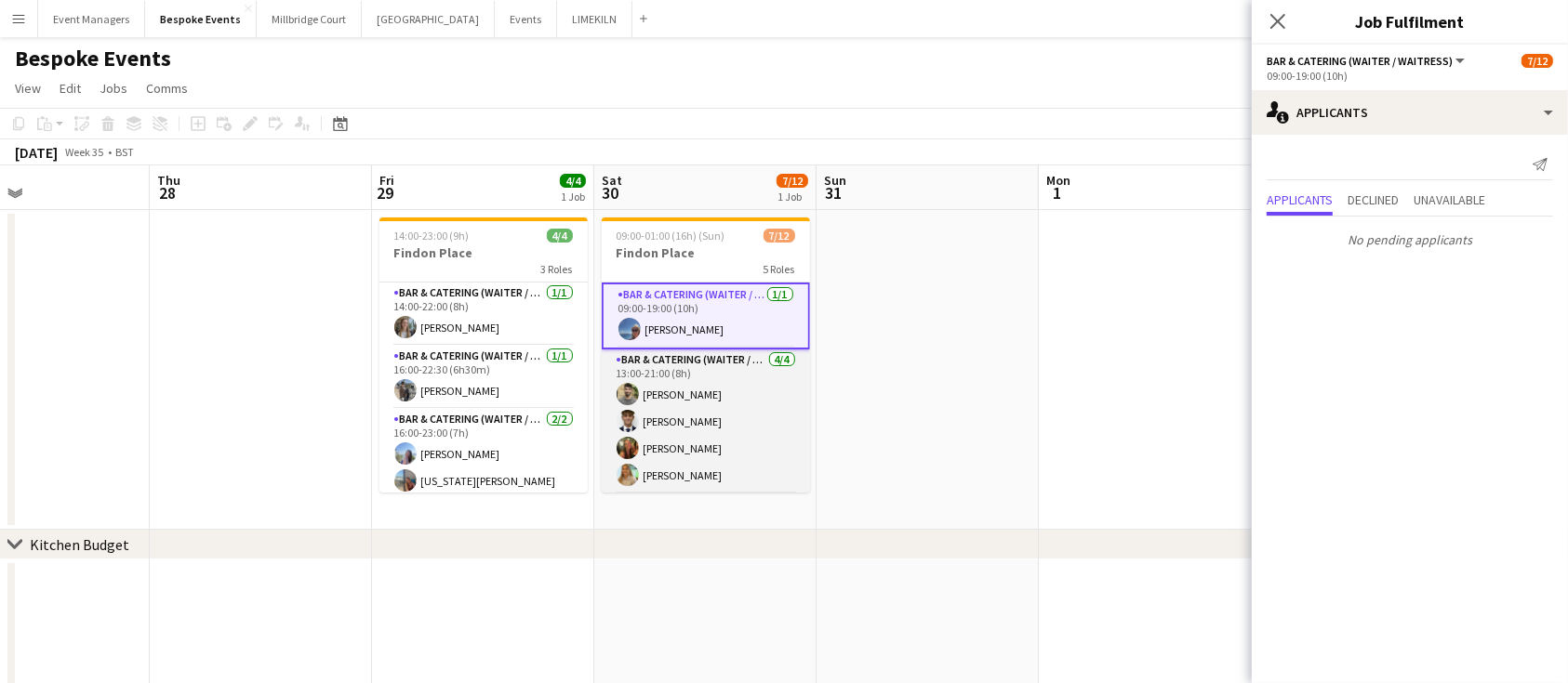
click at [671, 438] on app-card-role "Bar & Catering (Waiter / waitress) [DATE] 13:00-21:00 (8h) [PERSON_NAME] [PERSO…" at bounding box center [706, 421] width 209 height 144
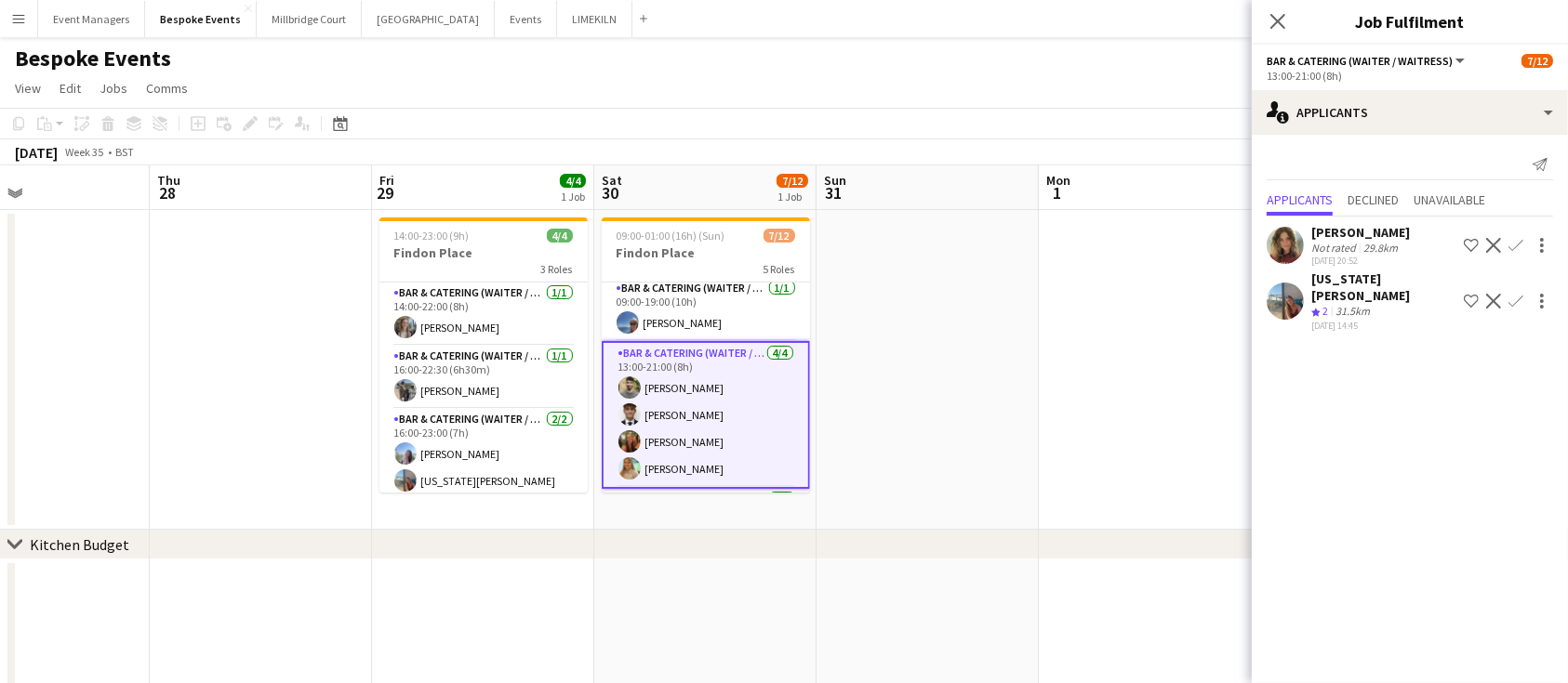
scroll to position [2, 0]
click at [1281, 247] on app-user-avatar at bounding box center [1285, 245] width 38 height 38
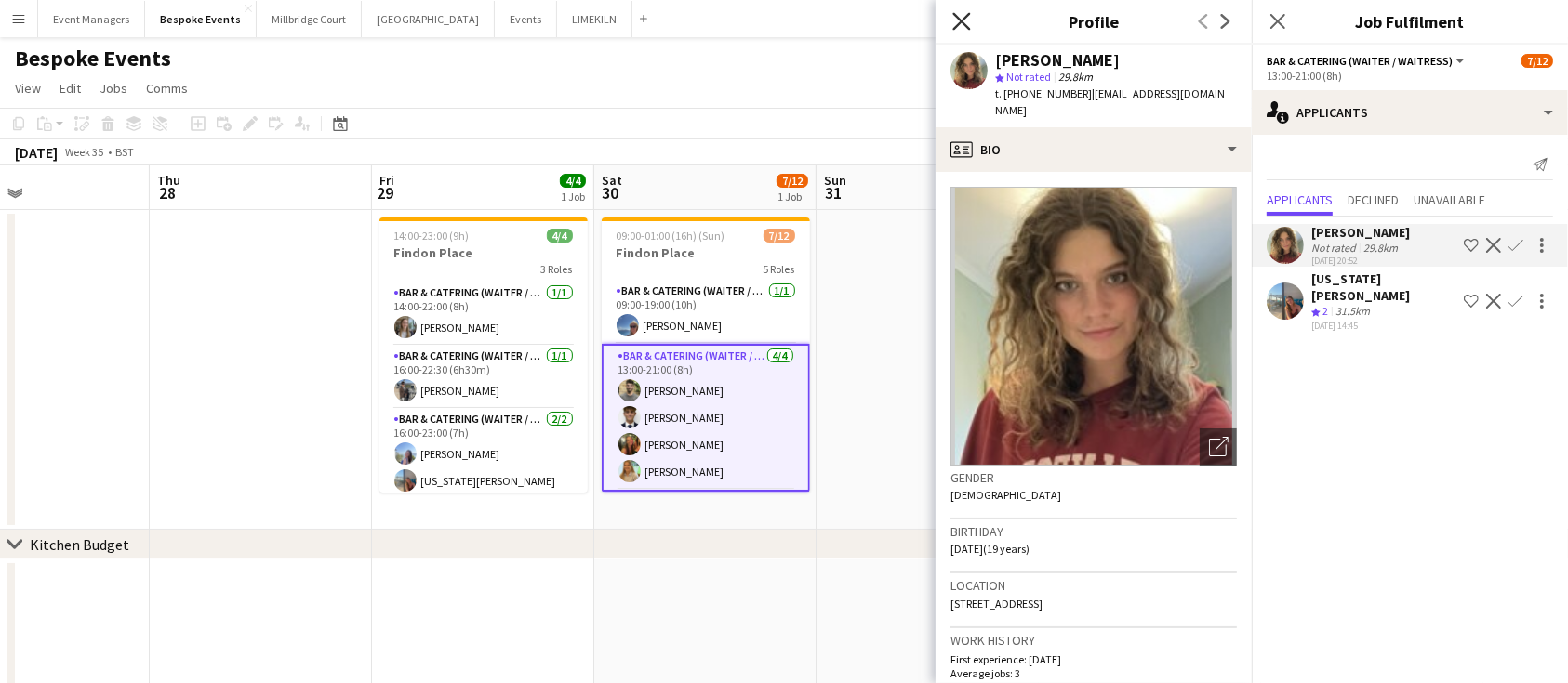
click at [955, 16] on icon at bounding box center [961, 21] width 18 height 18
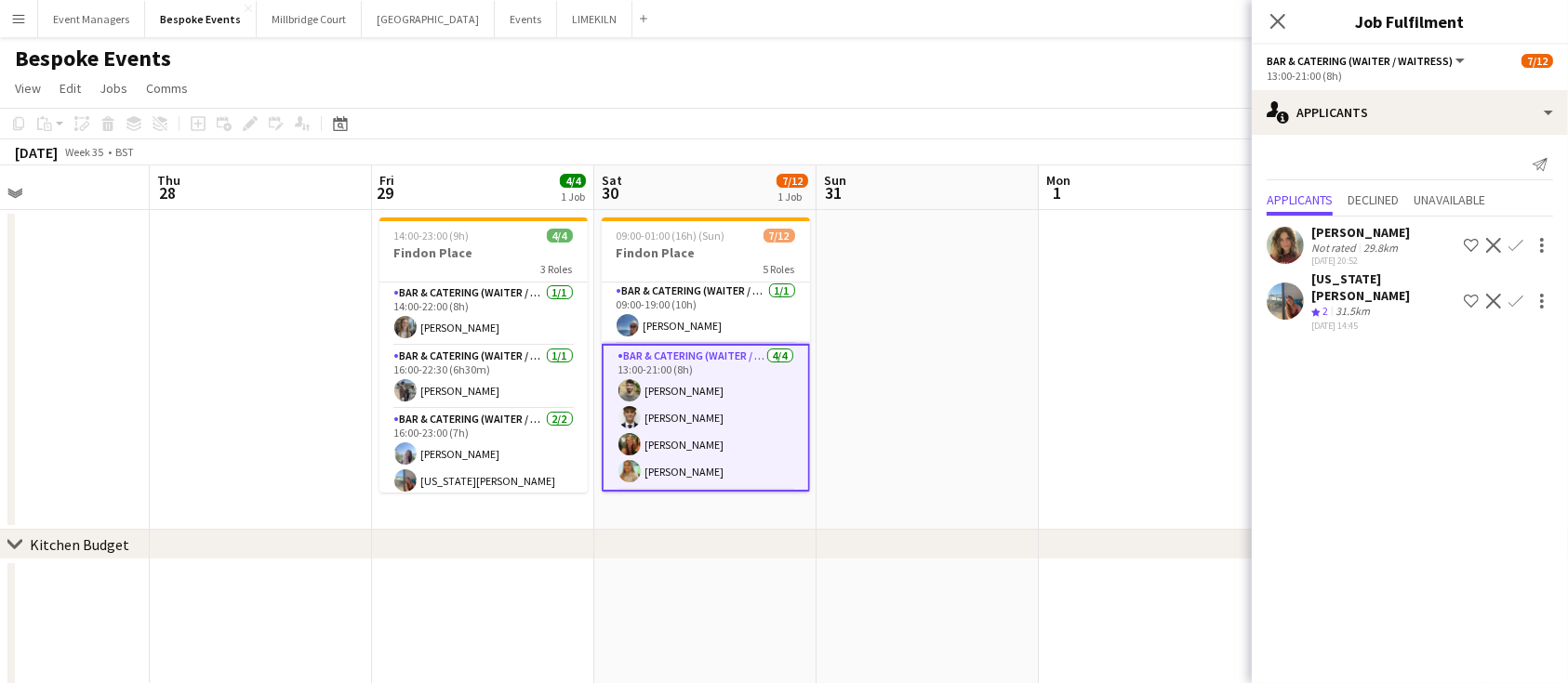
scroll to position [298, 0]
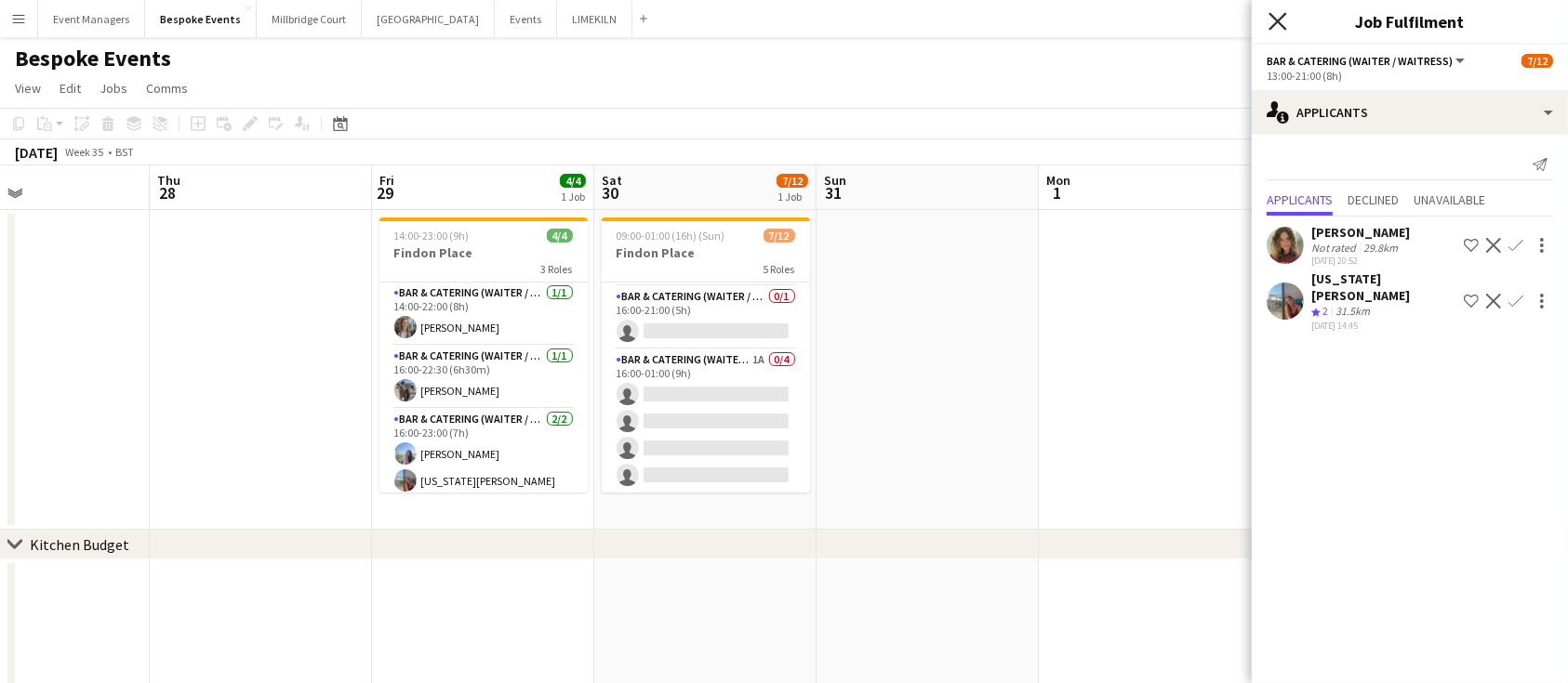
click at [1271, 15] on icon at bounding box center [1277, 21] width 18 height 18
